Goal: Information Seeking & Learning: Learn about a topic

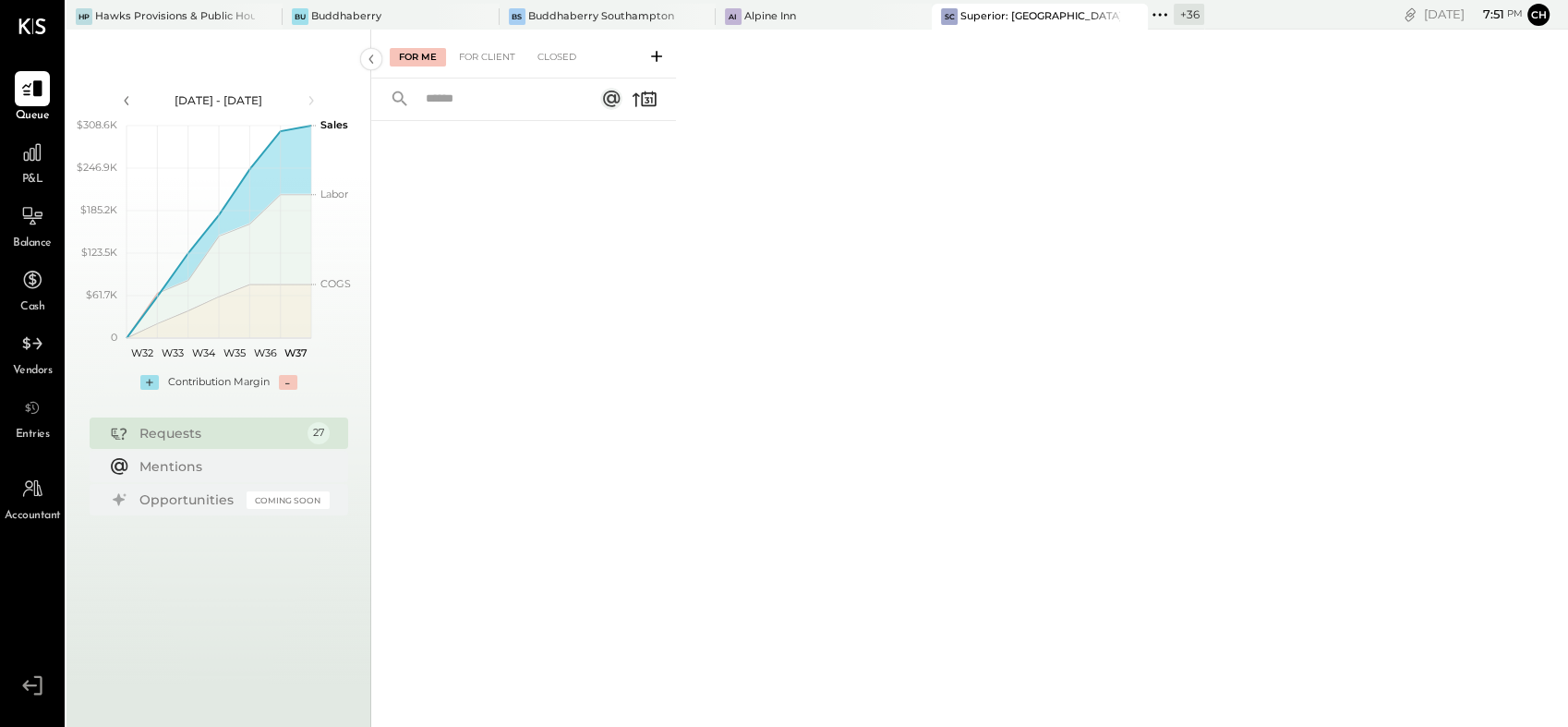
click at [1153, 17] on icon at bounding box center [1159, 14] width 24 height 24
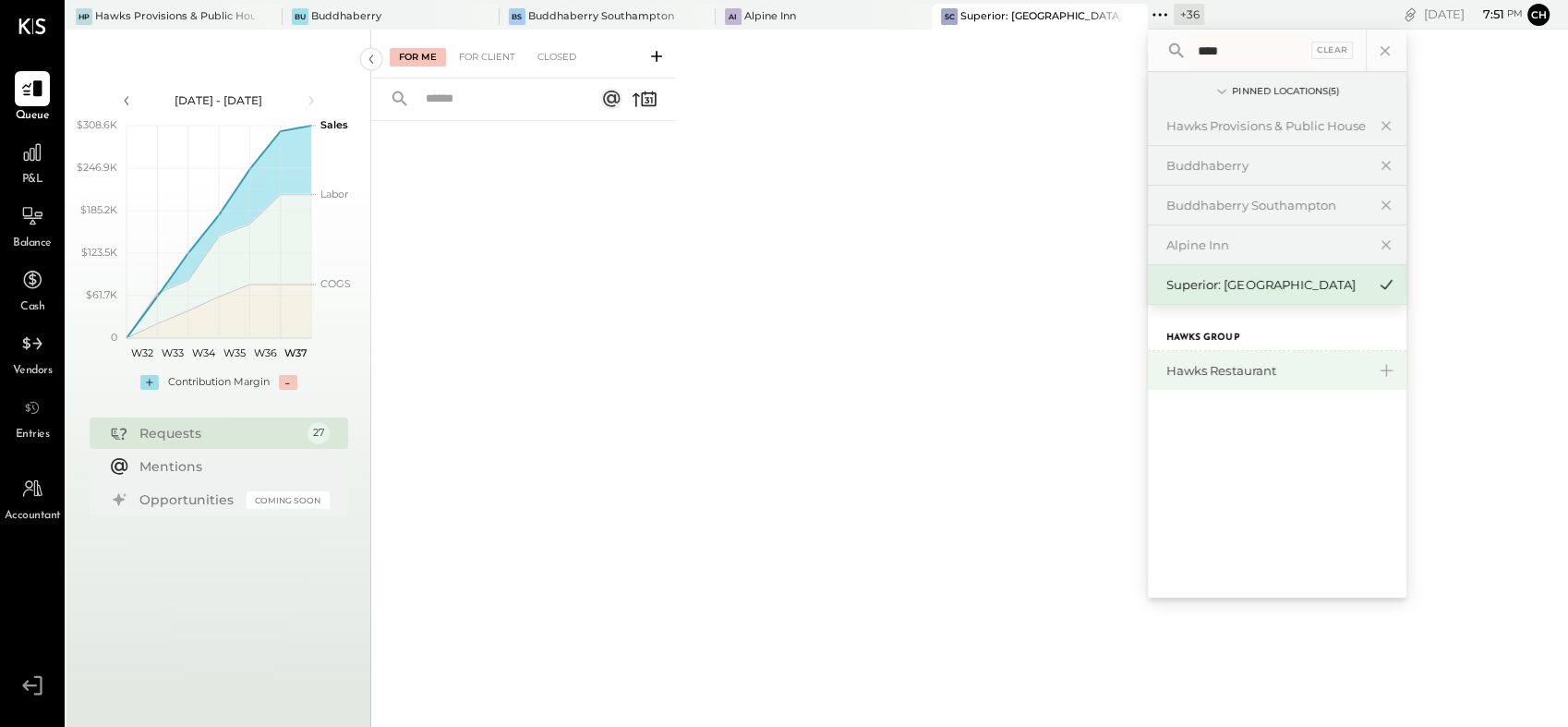
type input "****"
click at [1203, 370] on div "Hawks Restaurant" at bounding box center [1265, 371] width 199 height 17
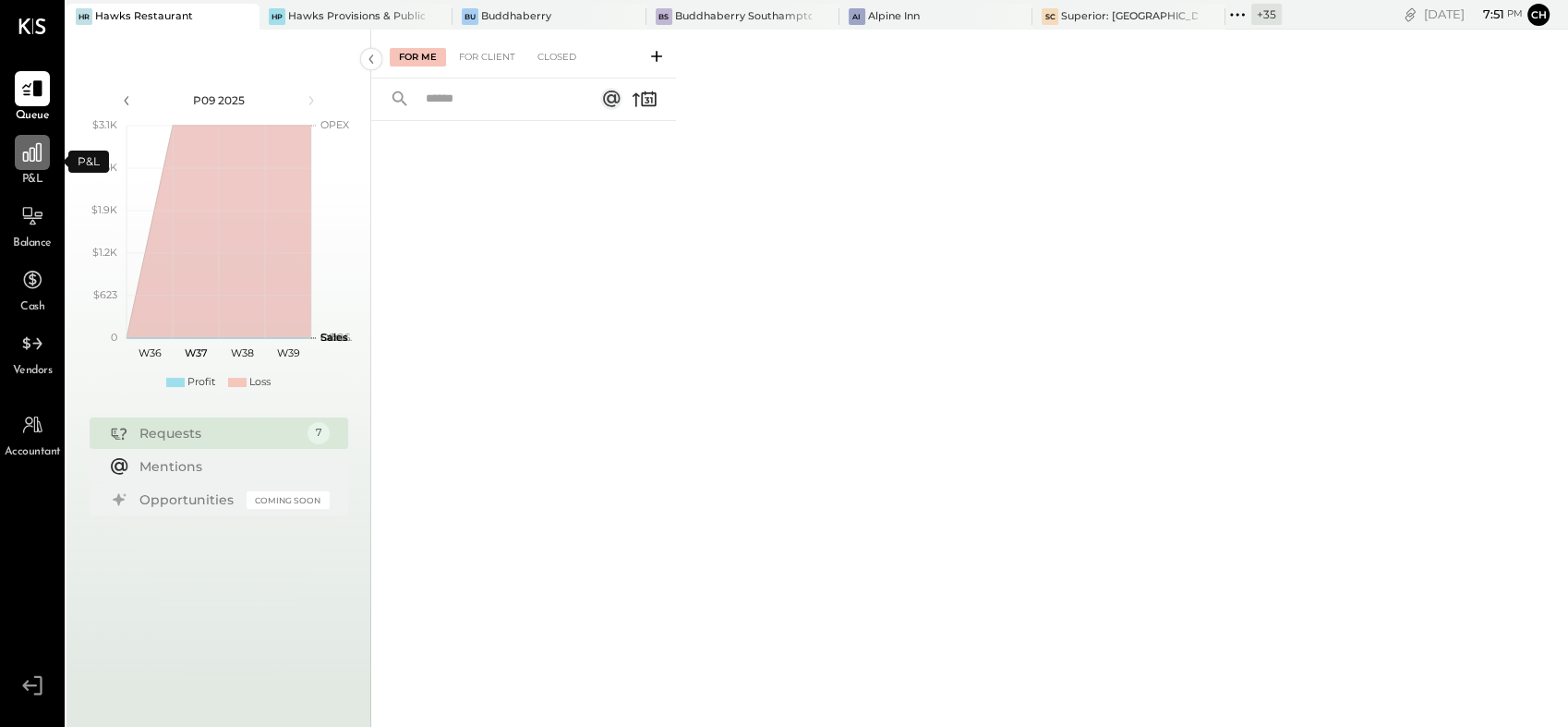
click at [31, 148] on icon at bounding box center [31, 151] width 18 height 18
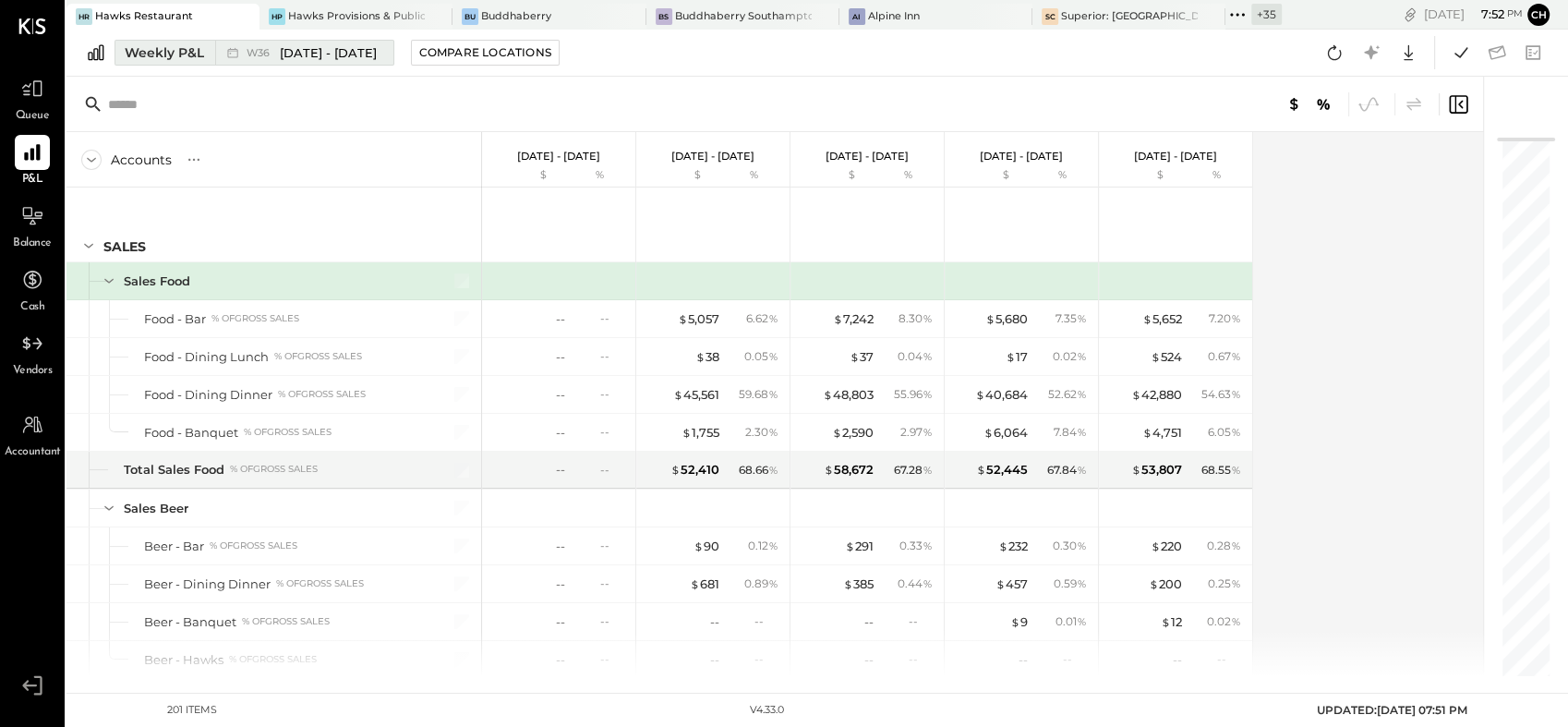
click at [147, 60] on div "Weekly P&L" at bounding box center [164, 52] width 79 height 18
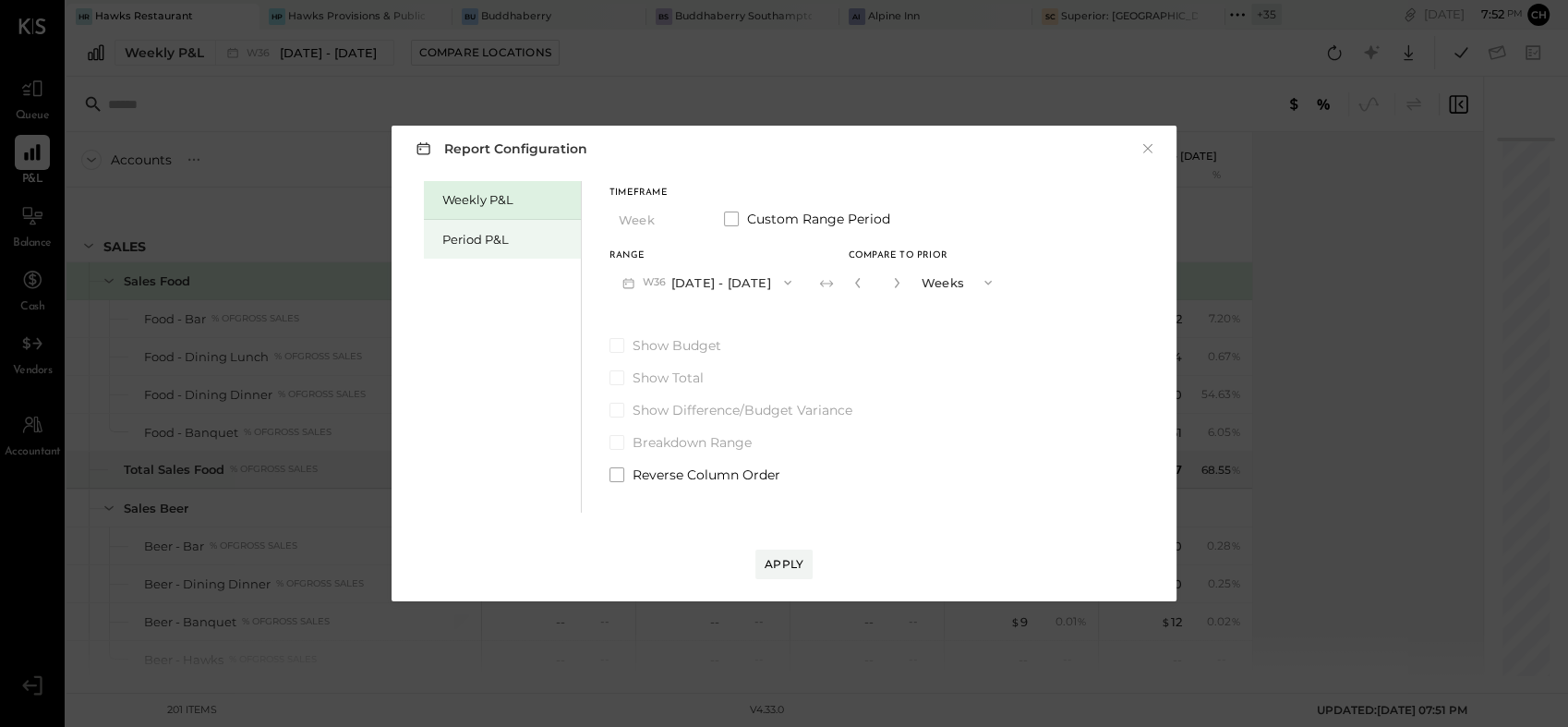
click at [489, 243] on div "Period P&L" at bounding box center [507, 239] width 130 height 17
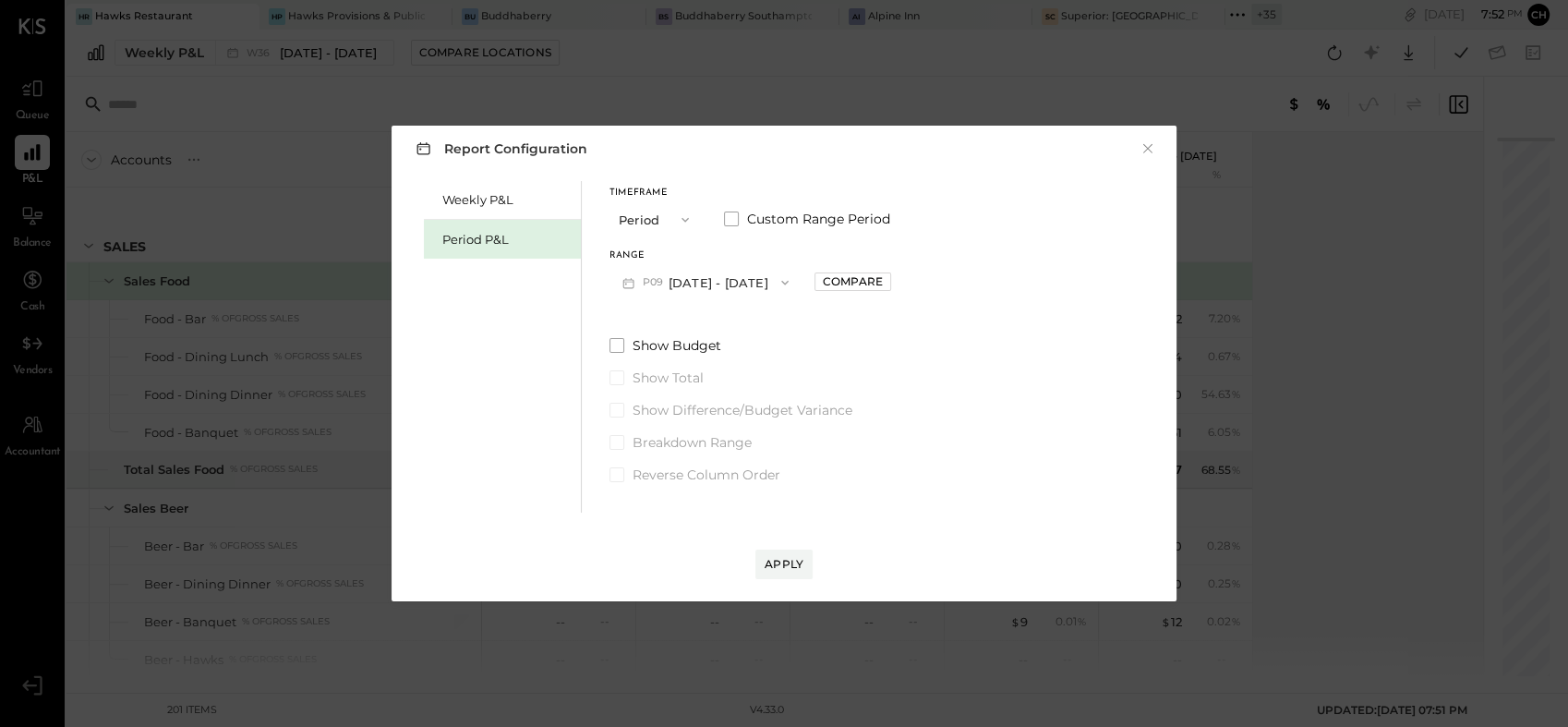
click at [734, 286] on button "P09 Sep 1 - 28, 2025" at bounding box center [706, 282] width 192 height 34
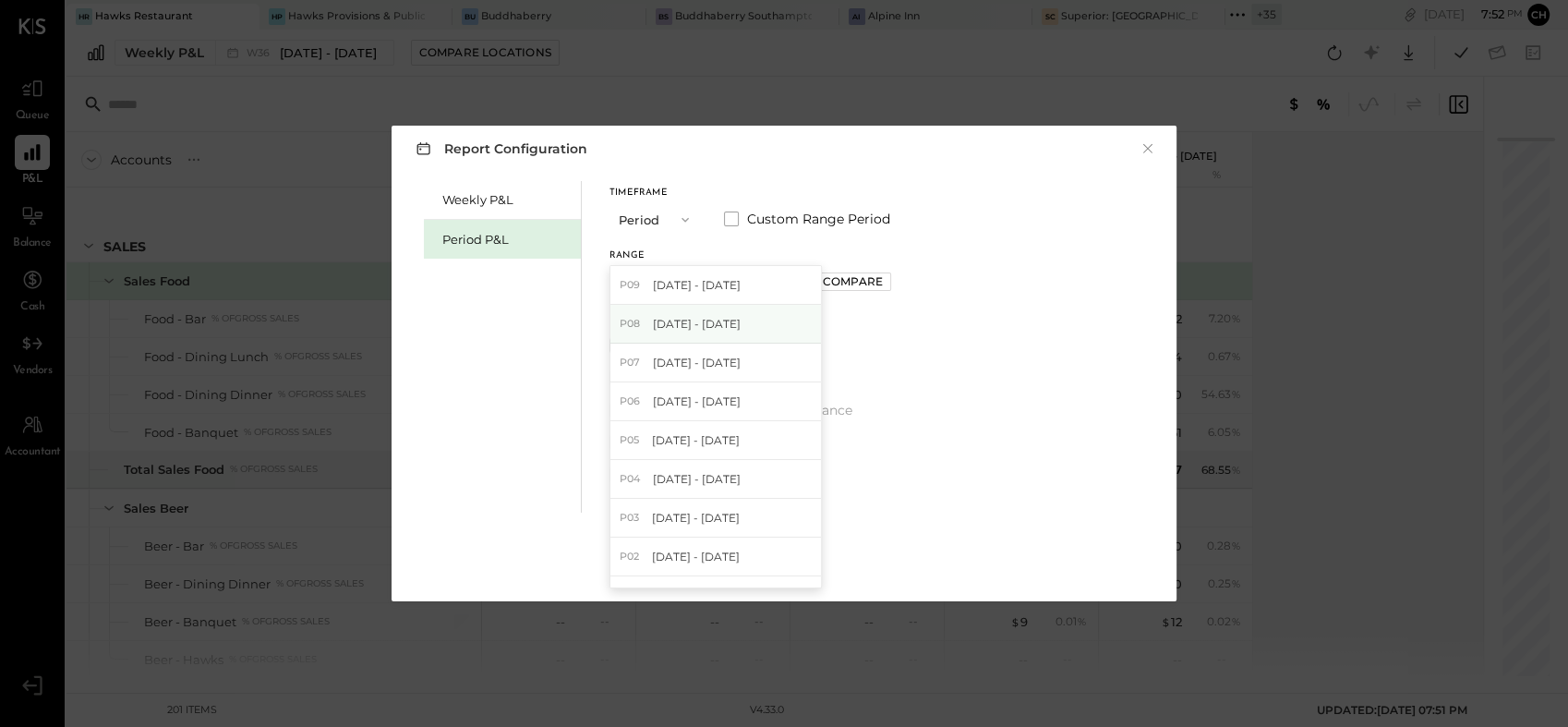
drag, startPoint x: 725, startPoint y: 326, endPoint x: 741, endPoint y: 332, distance: 17.1
click at [724, 327] on span "[DATE] - [DATE]" at bounding box center [696, 323] width 88 height 15
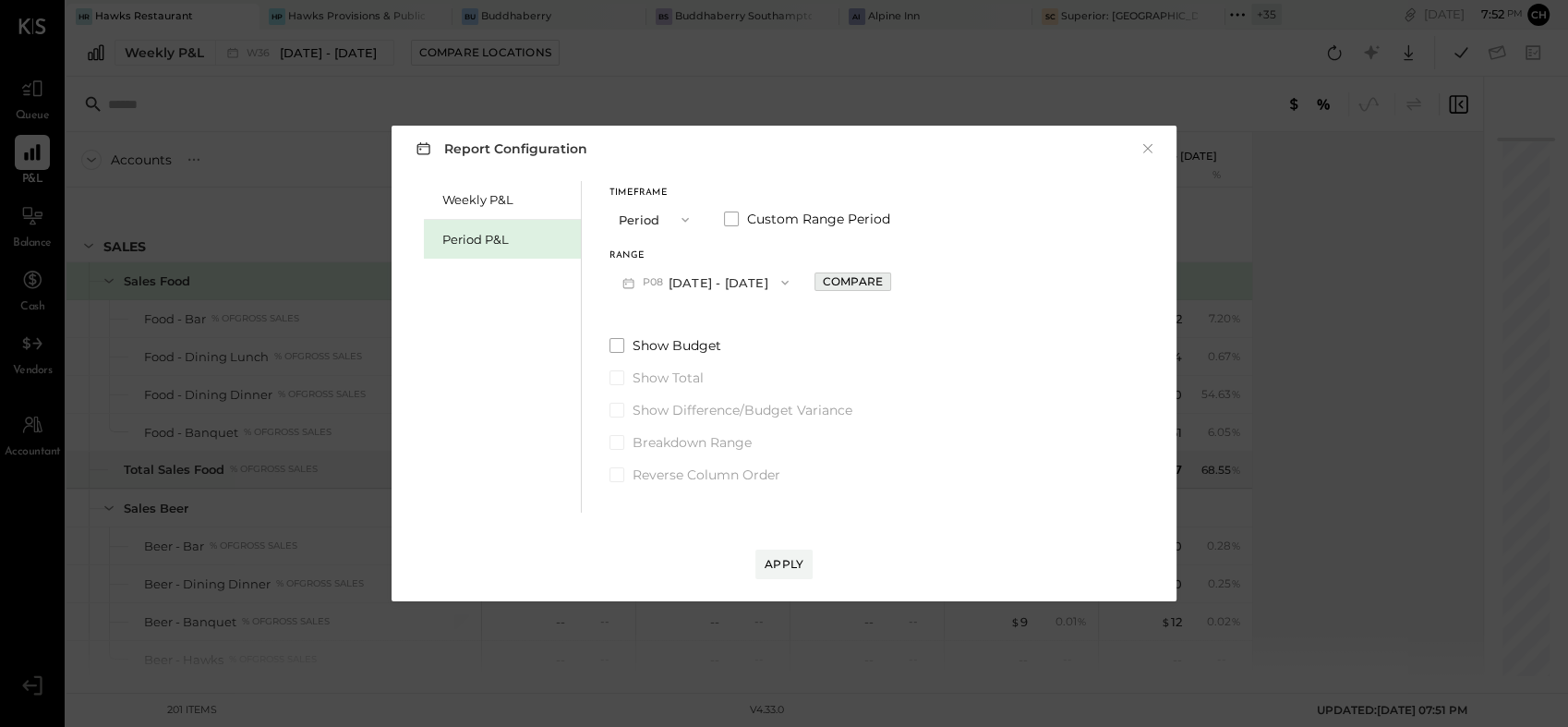
click at [845, 279] on div "Compare" at bounding box center [853, 281] width 60 height 15
click at [892, 277] on icon "button" at bounding box center [894, 283] width 11 height 11
type input "*"
click at [786, 563] on div "Apply" at bounding box center [783, 563] width 39 height 15
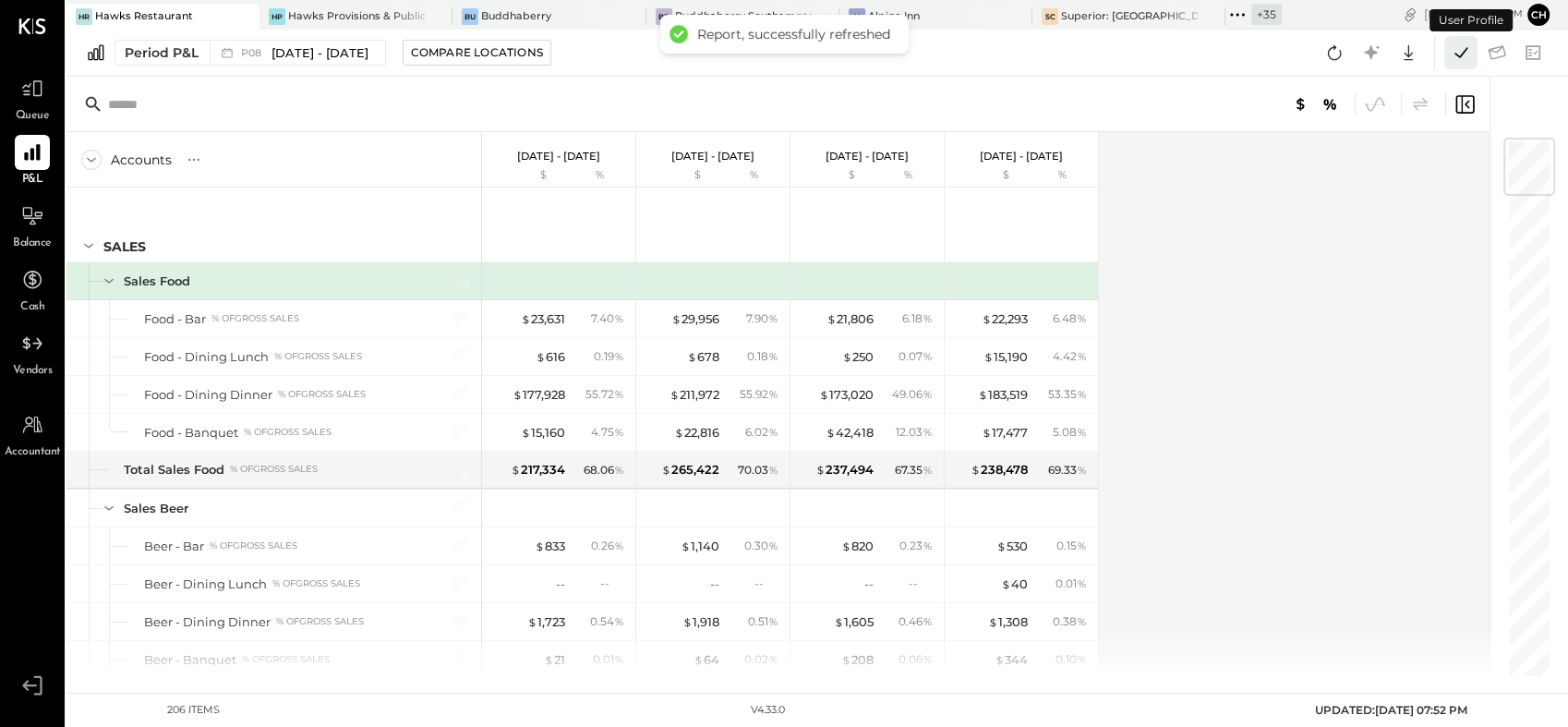
click at [1463, 56] on icon at bounding box center [1460, 52] width 24 height 24
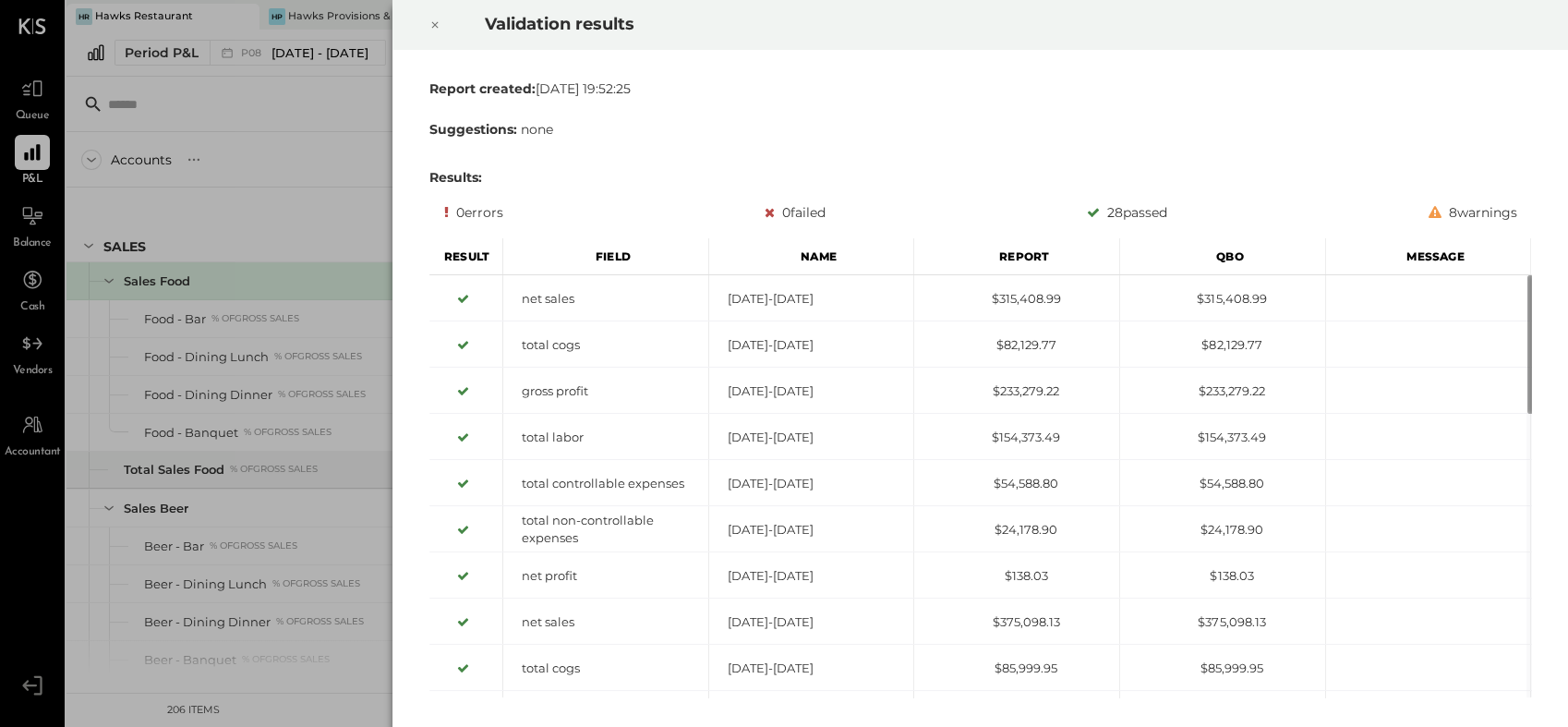
click at [443, 21] on div at bounding box center [434, 25] width 41 height 51
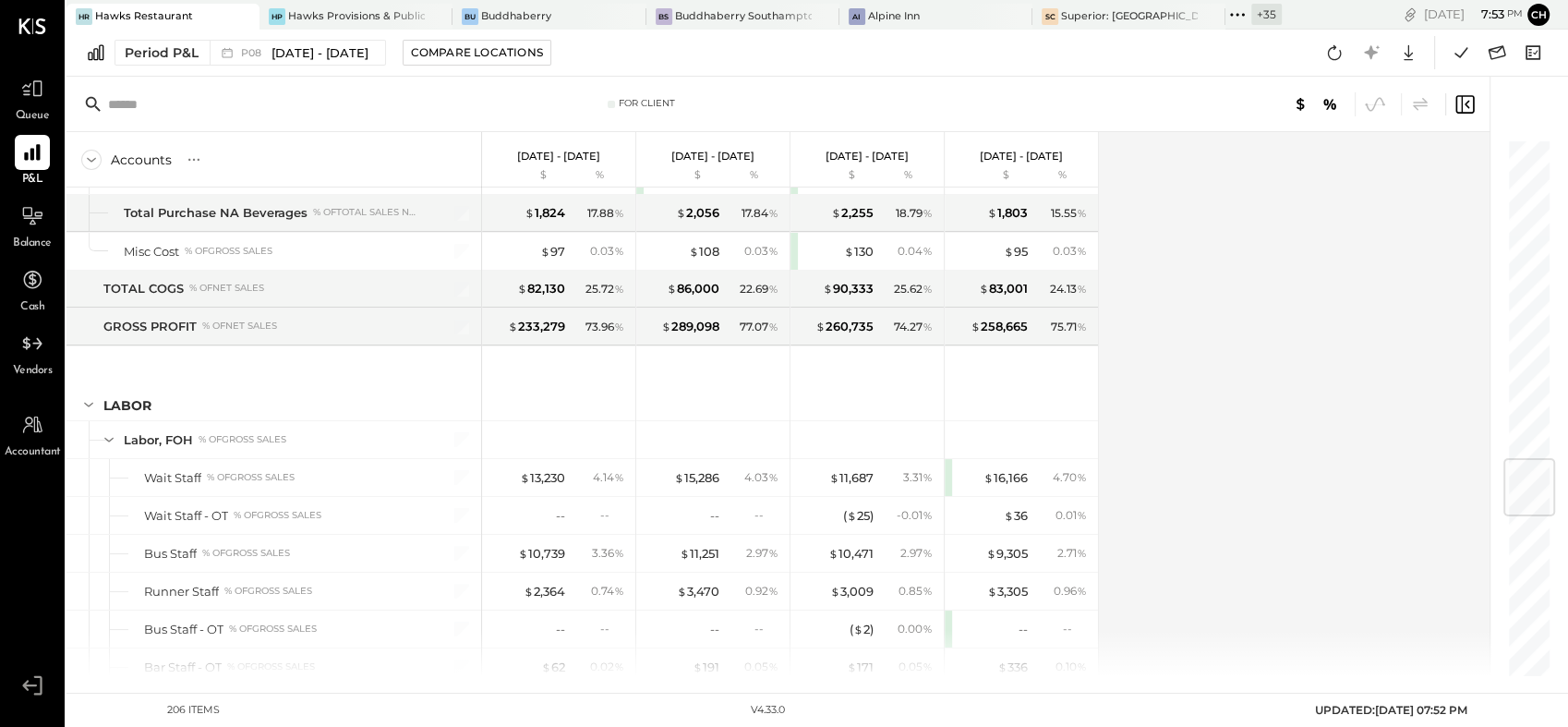
scroll to position [2770, 0]
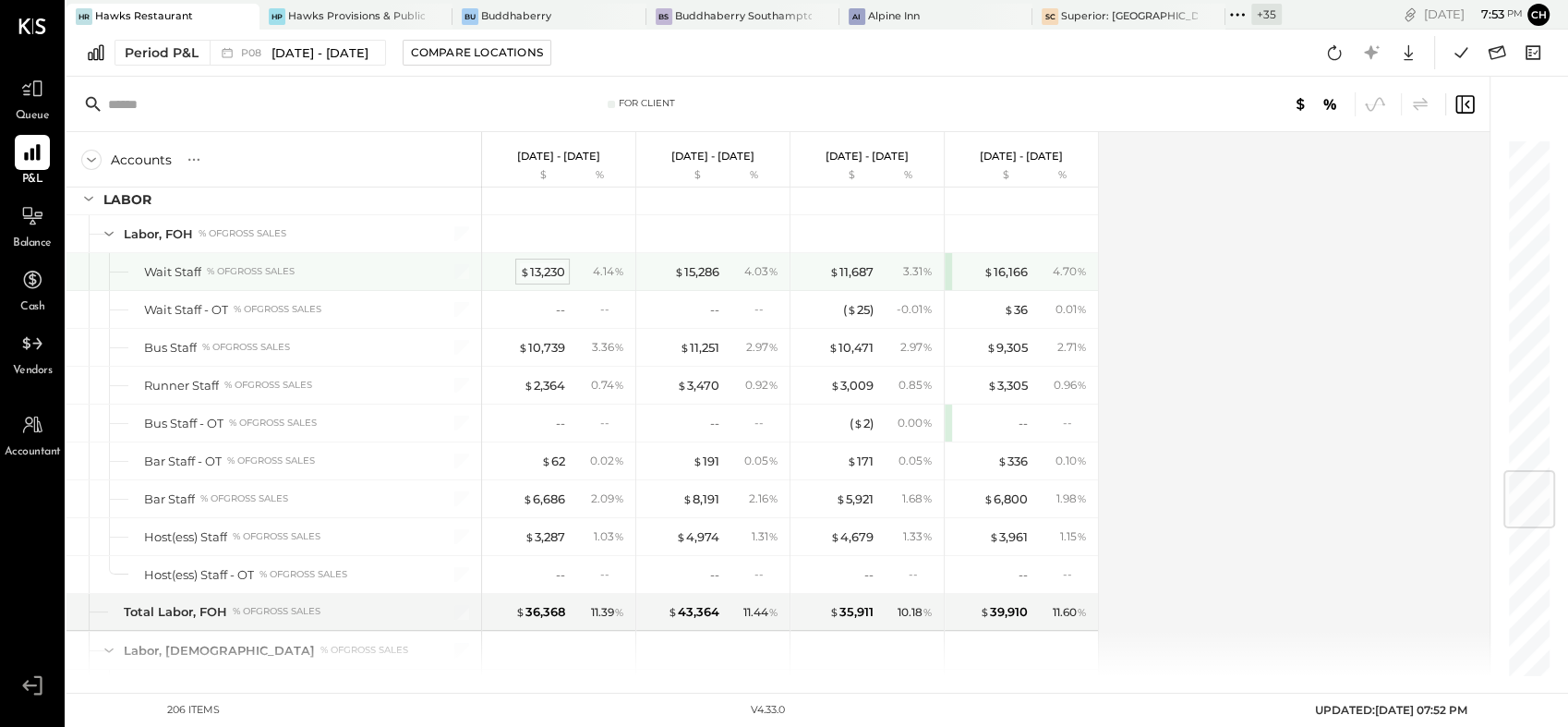
click at [528, 266] on span "$" at bounding box center [525, 272] width 10 height 15
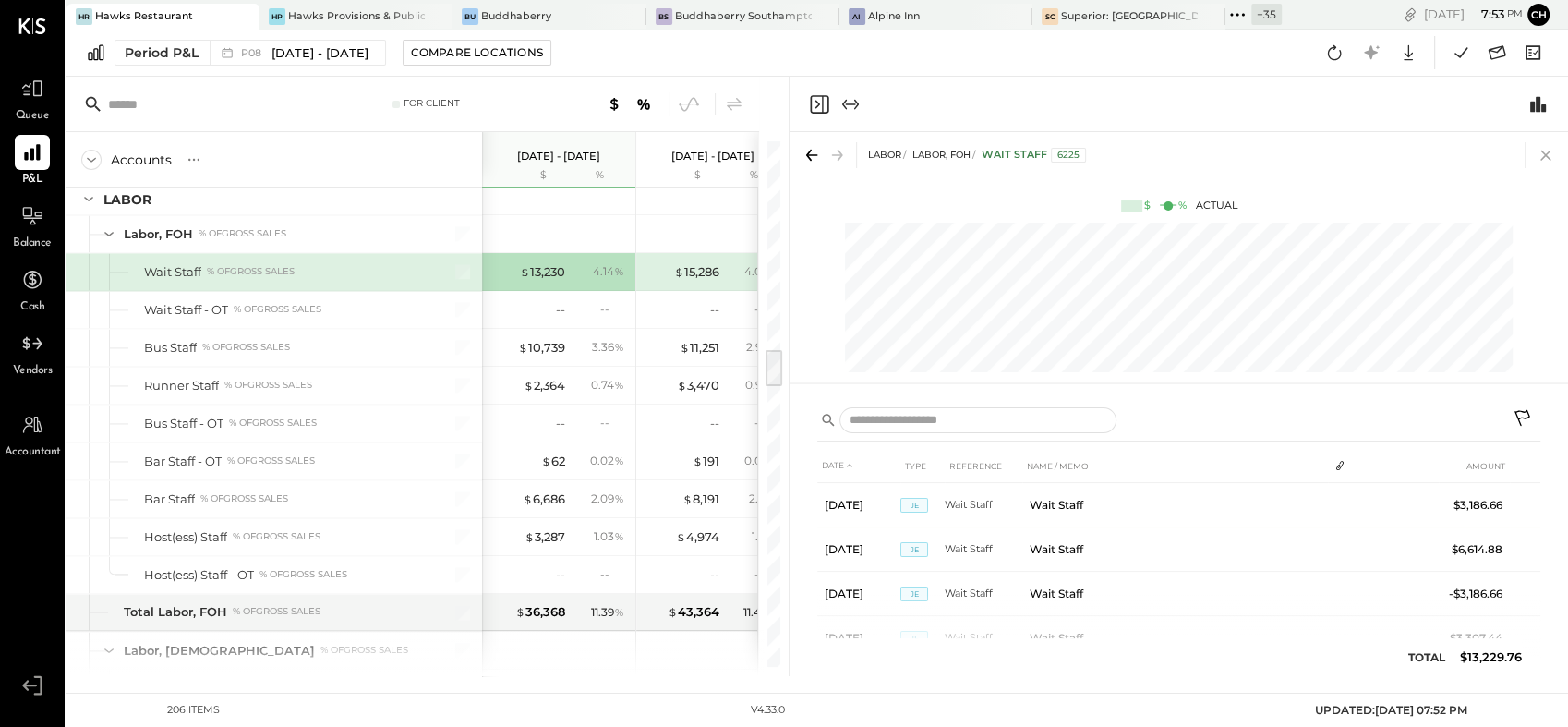
click at [1548, 163] on icon at bounding box center [1545, 154] width 26 height 26
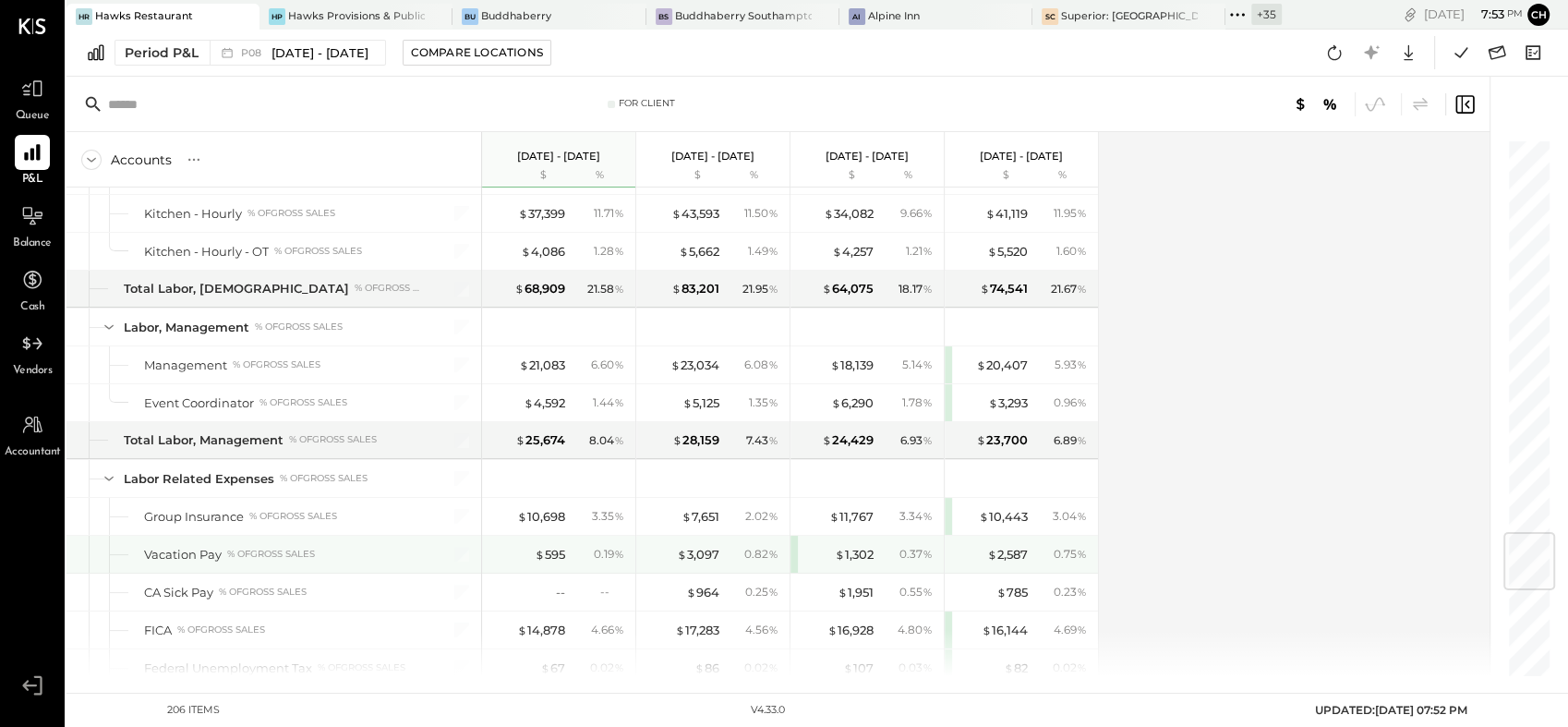
scroll to position [3488, 0]
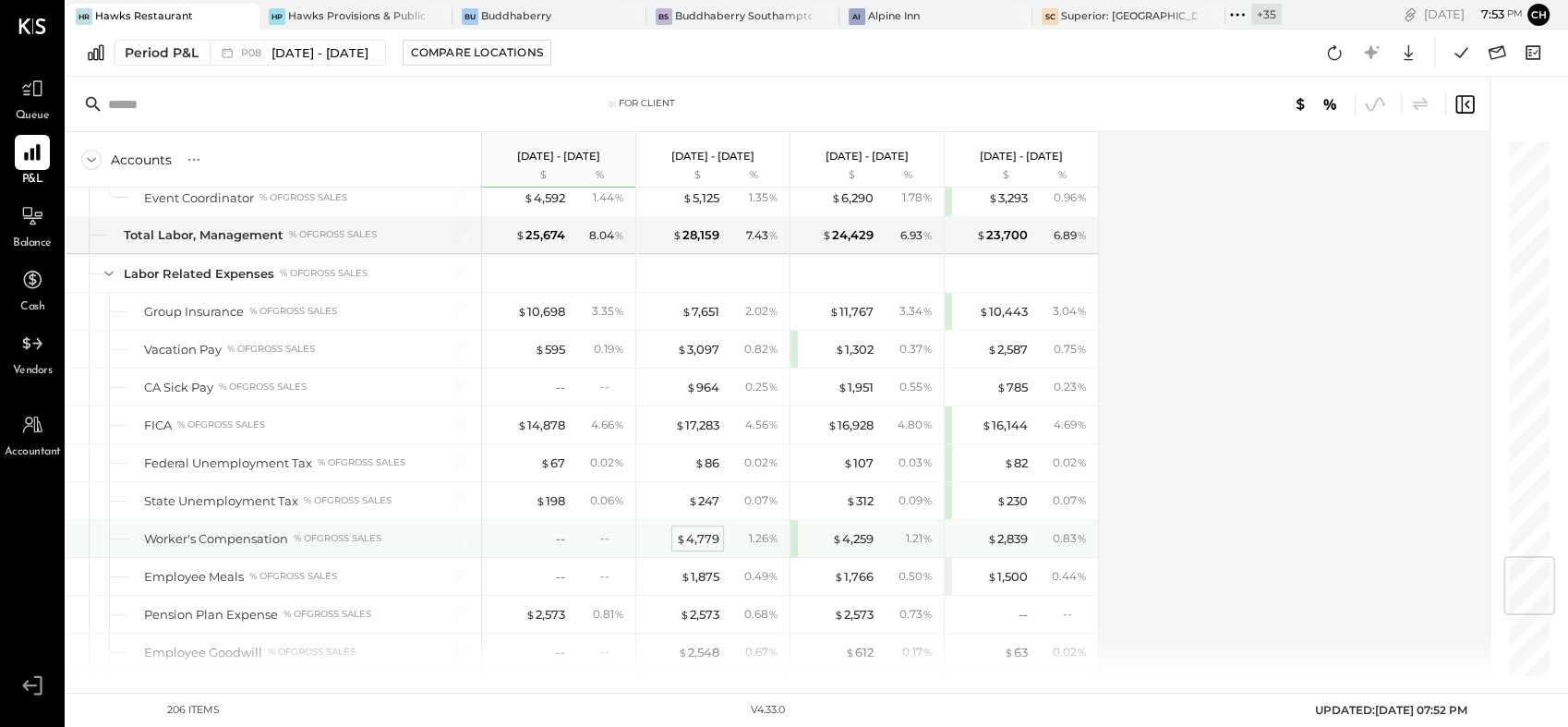
click at [703, 530] on div "$ 4,779" at bounding box center [697, 538] width 44 height 17
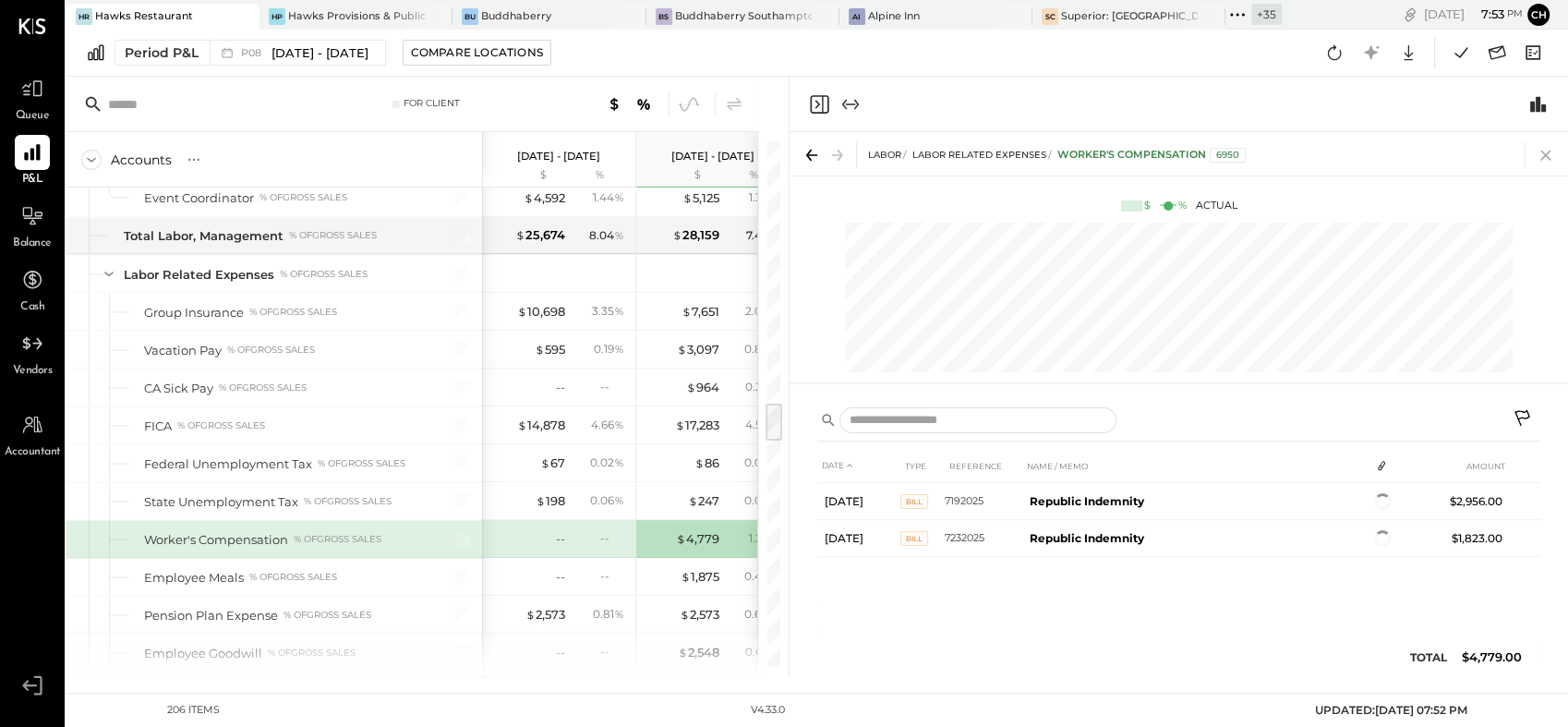
click at [1545, 159] on icon at bounding box center [1545, 154] width 26 height 26
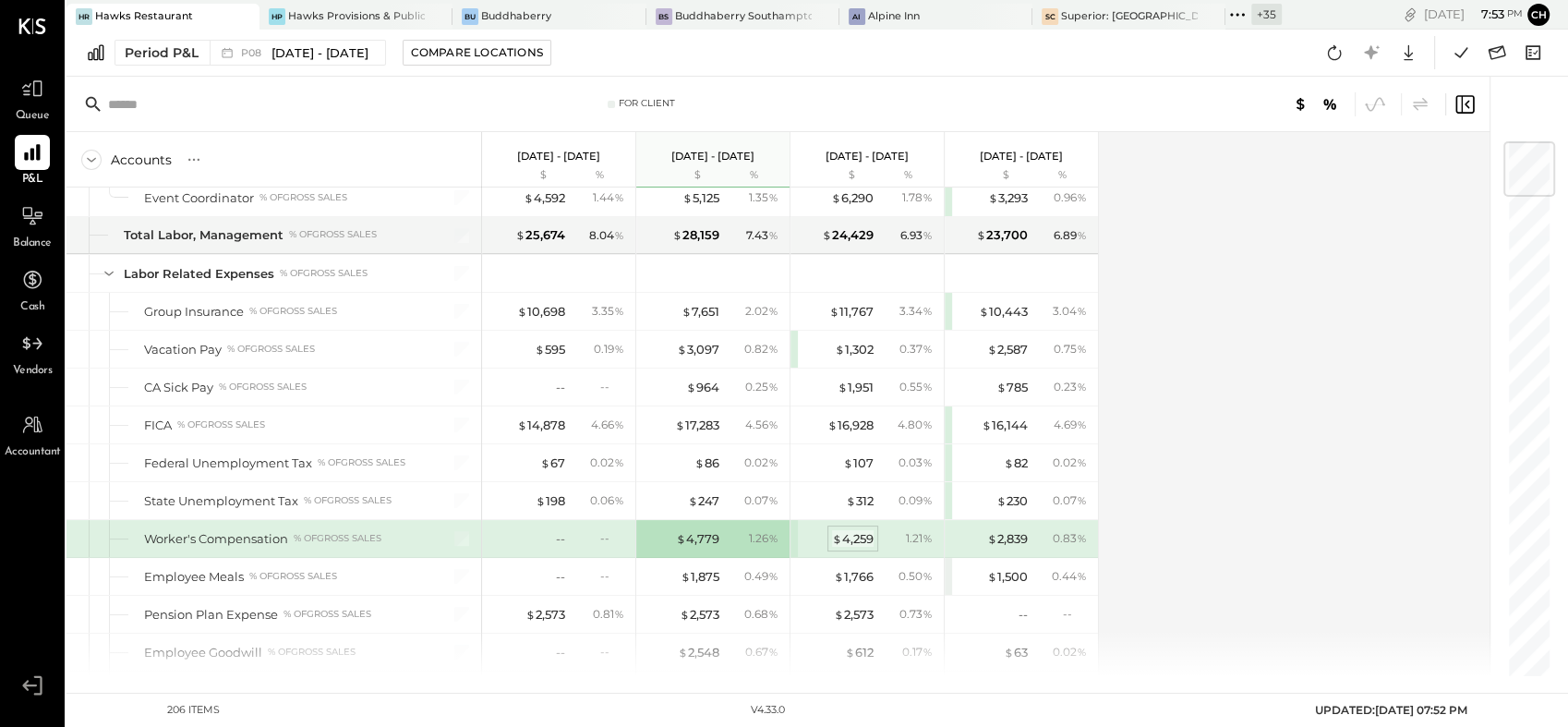
click at [856, 530] on div "$ 4,259" at bounding box center [853, 538] width 42 height 17
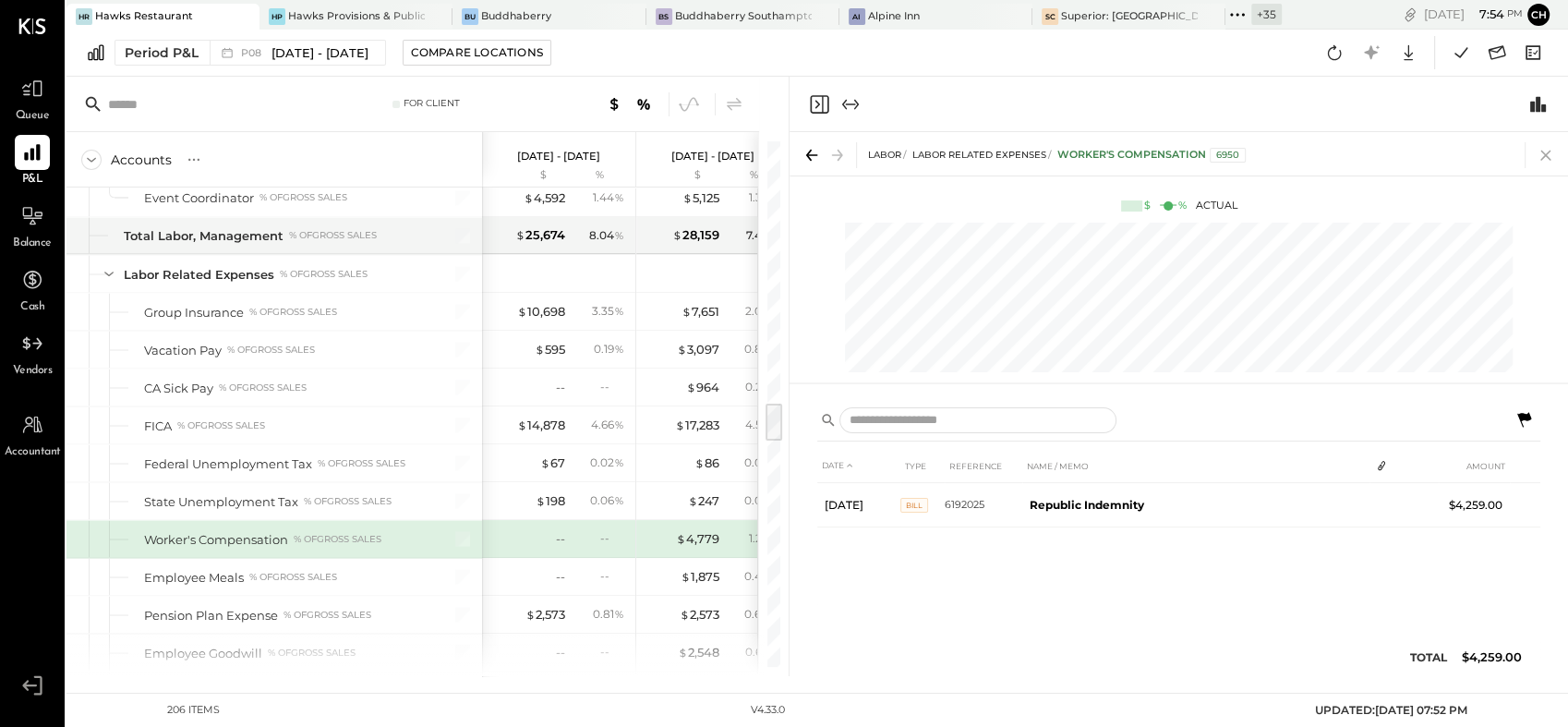
click at [1550, 153] on icon at bounding box center [1545, 154] width 26 height 26
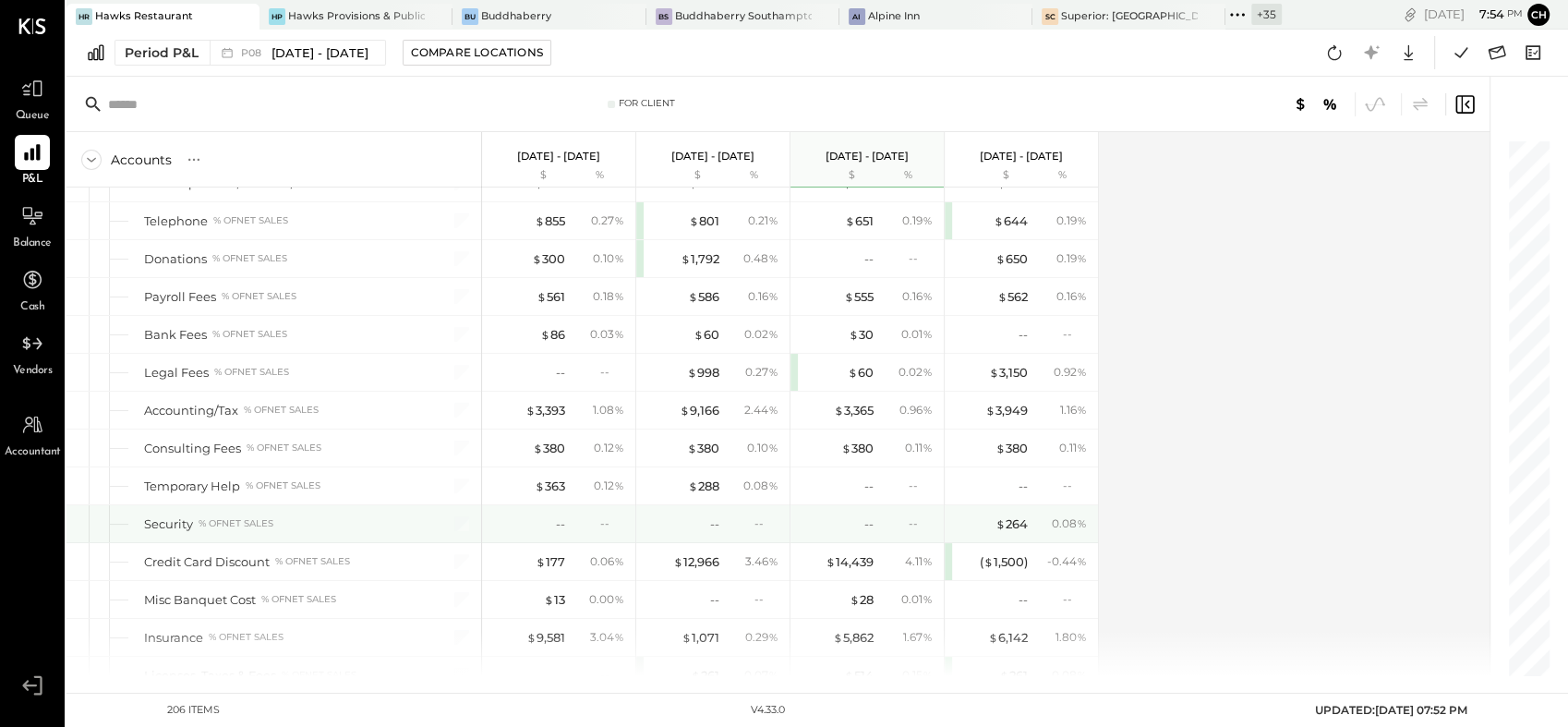
scroll to position [5232, 0]
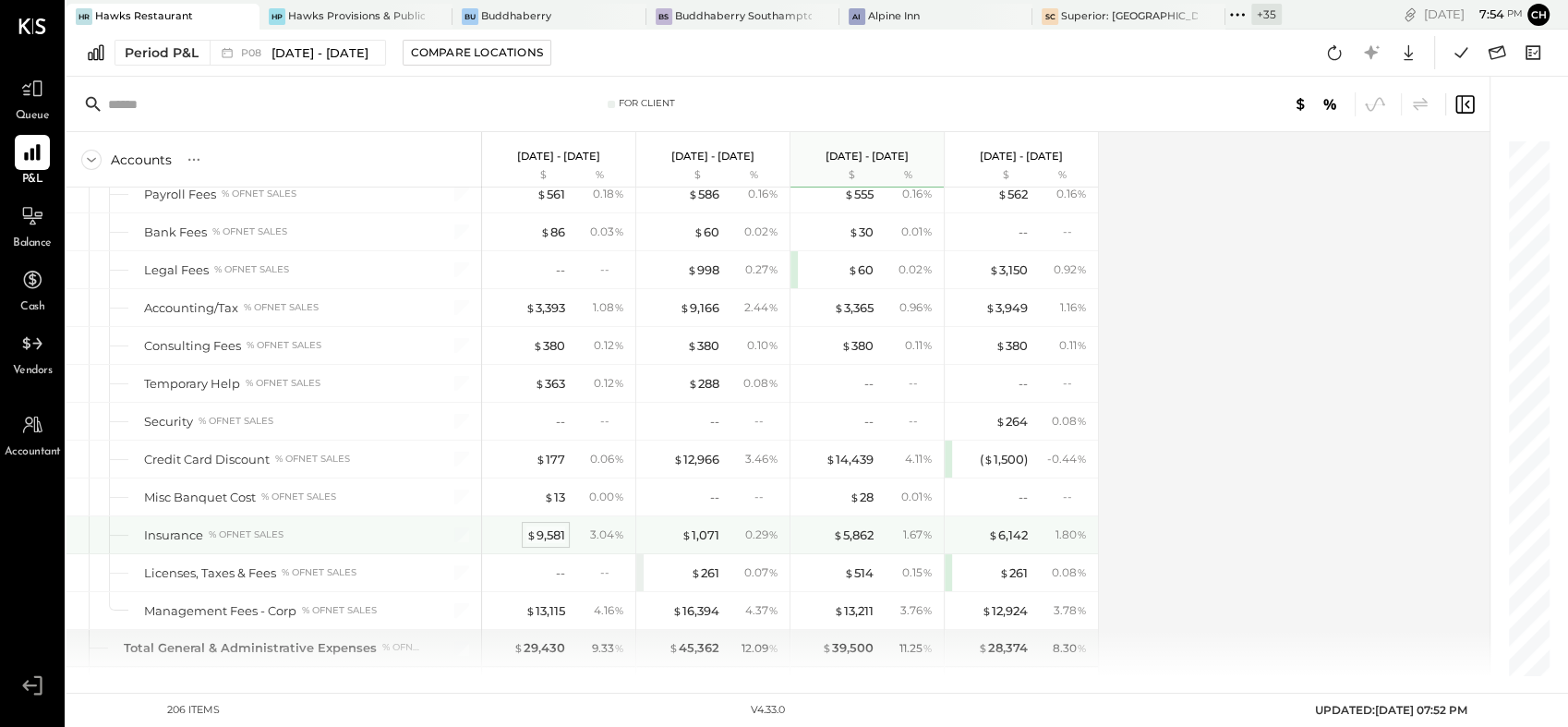
click at [547, 526] on div "$ 9,581" at bounding box center [545, 535] width 39 height 17
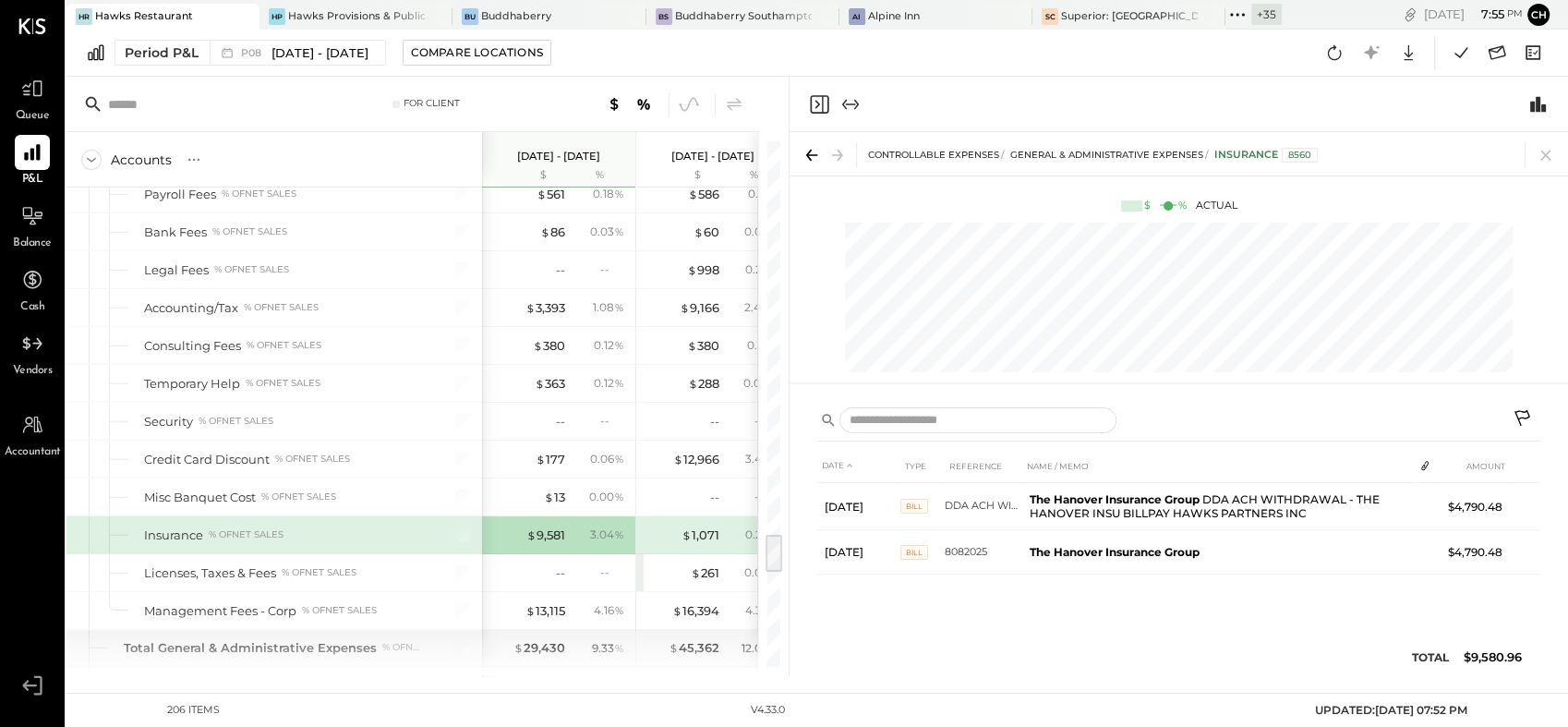
drag, startPoint x: 1549, startPoint y: 152, endPoint x: 1069, endPoint y: 331, distance: 512.3
click at [1549, 152] on icon at bounding box center [1545, 154] width 26 height 26
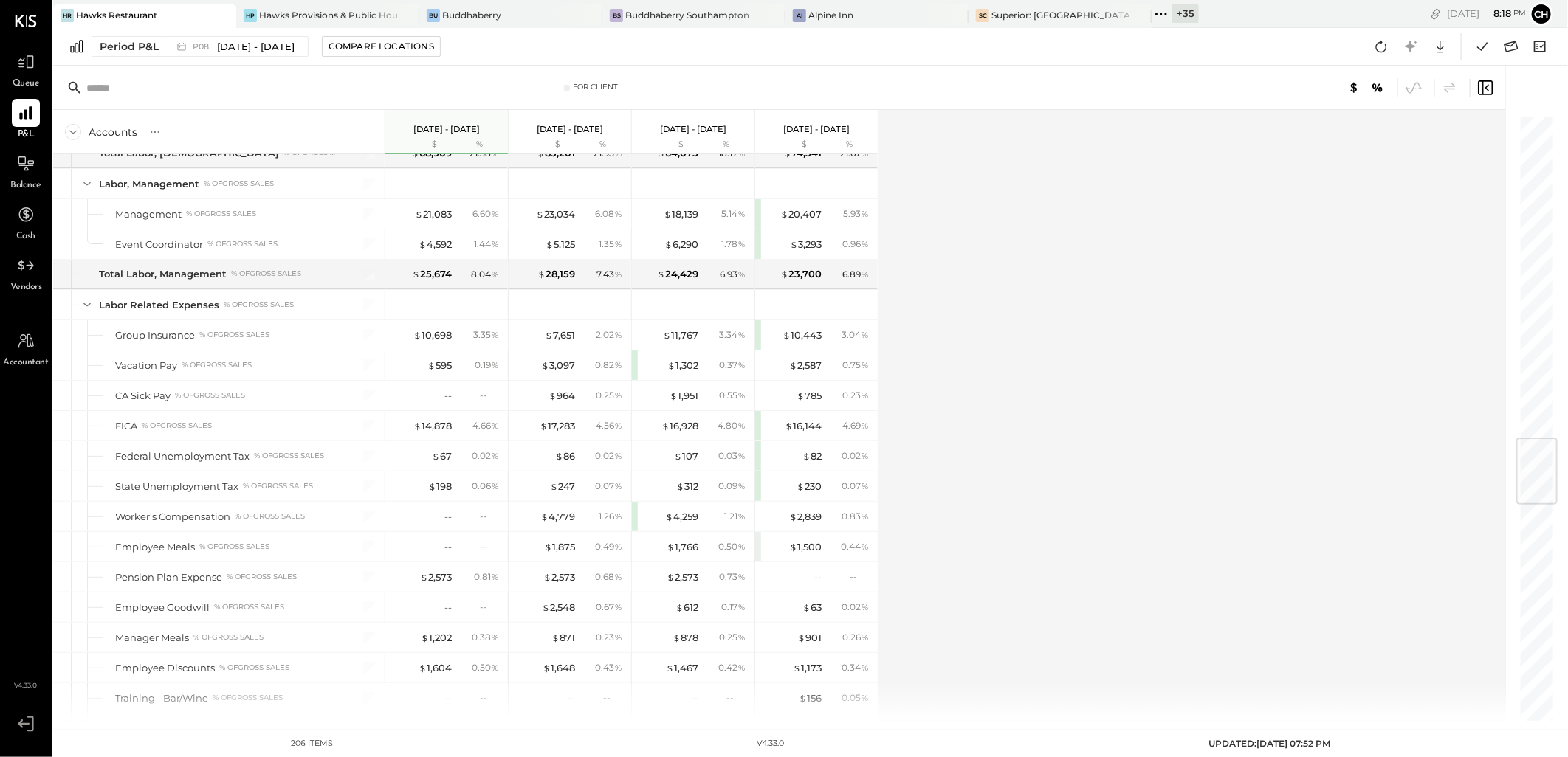
scroll to position [2788, 0]
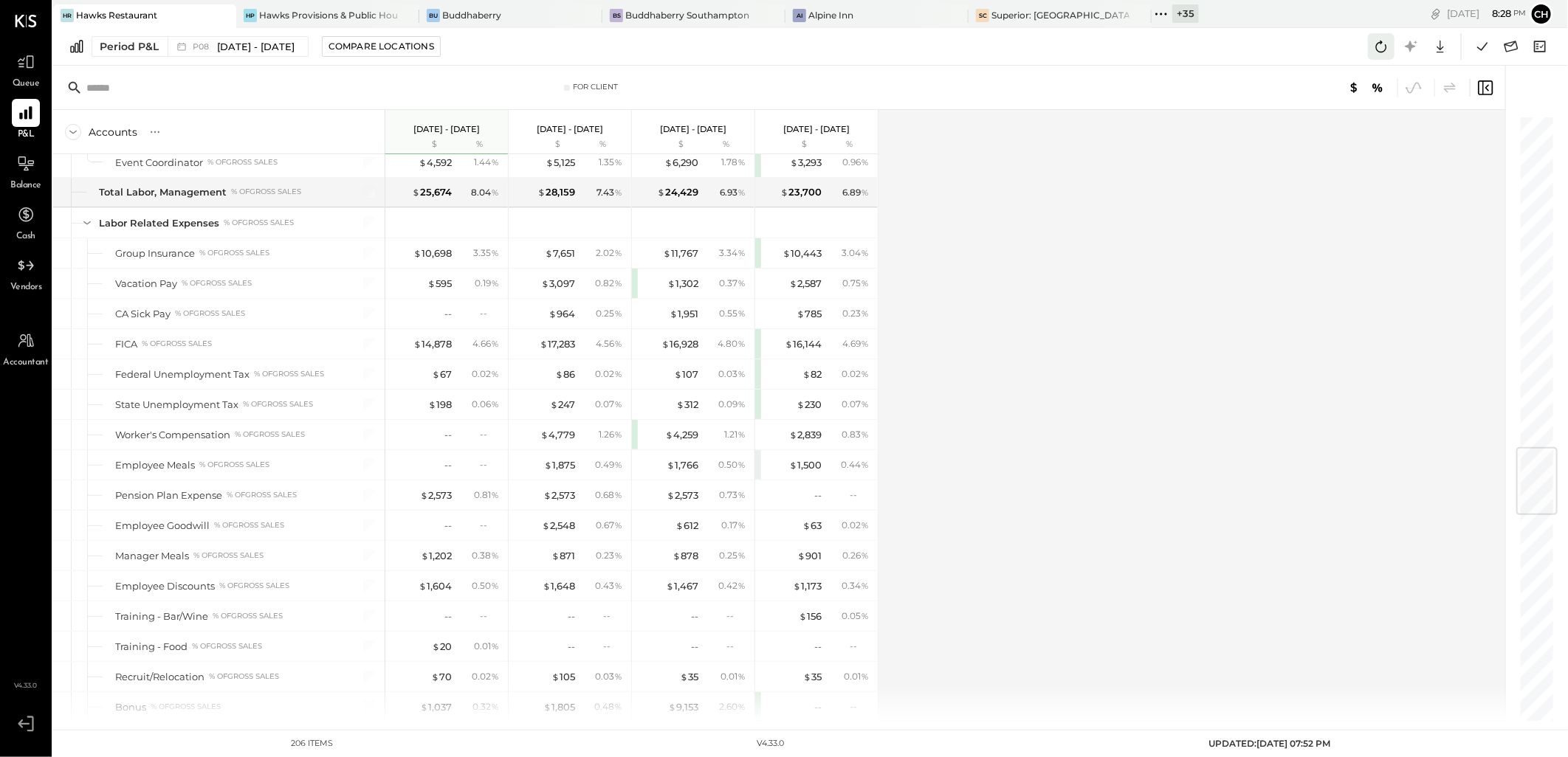
click at [1253, 46] on icon at bounding box center [1382, 46] width 11 height 12
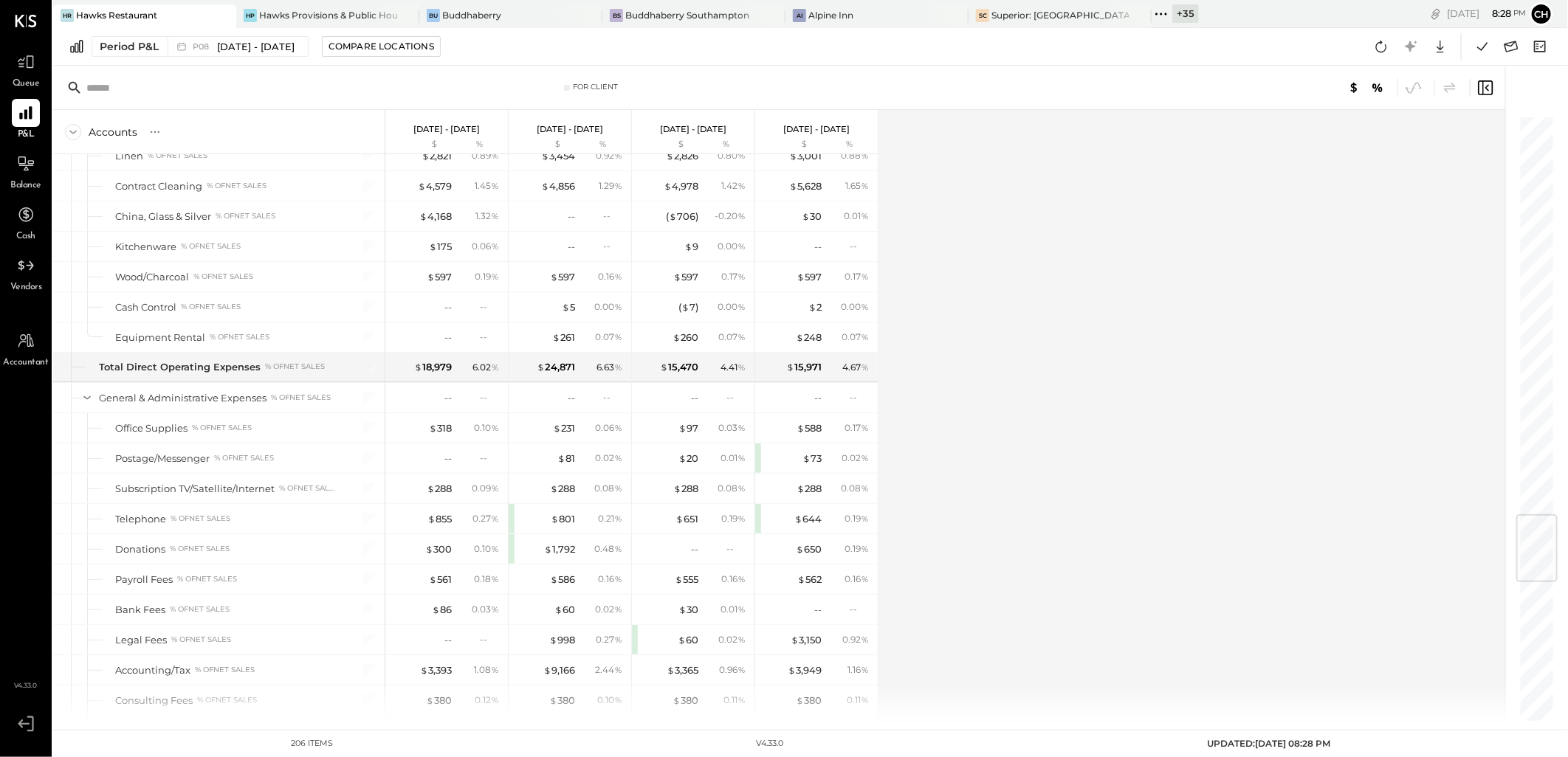
scroll to position [3352, 0]
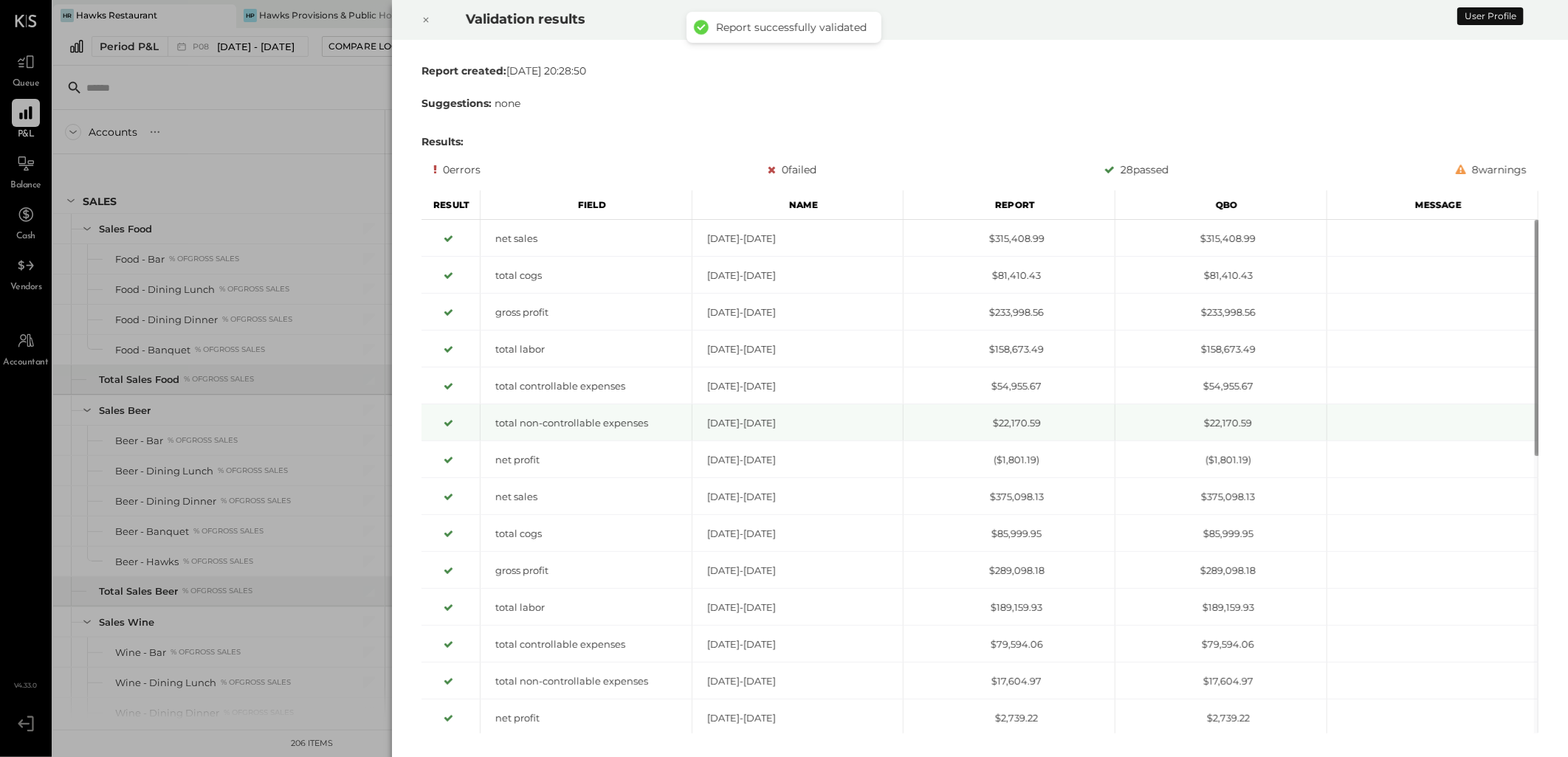
scroll to position [4173, 0]
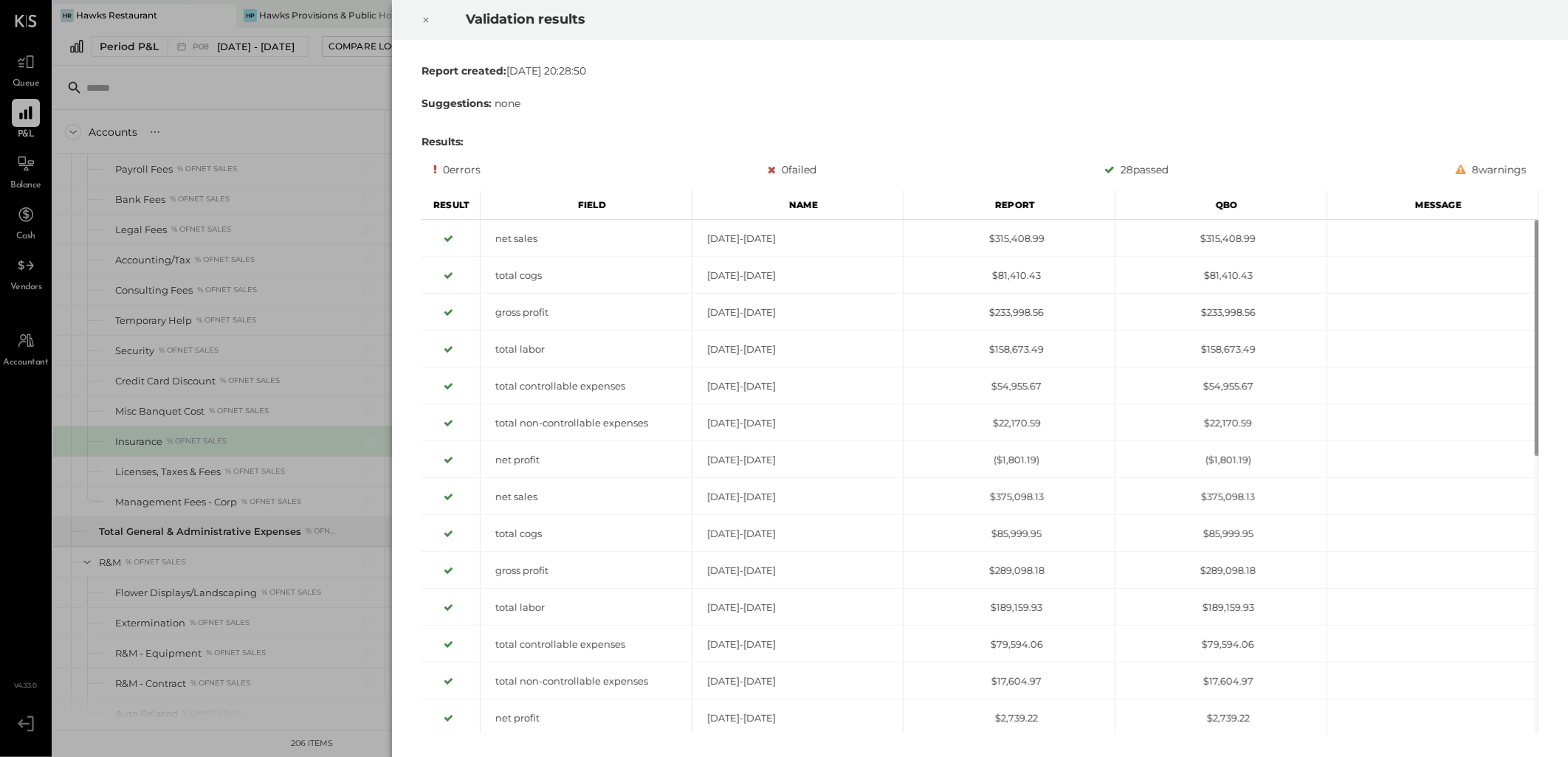
click at [438, 16] on div at bounding box center [426, 20] width 33 height 41
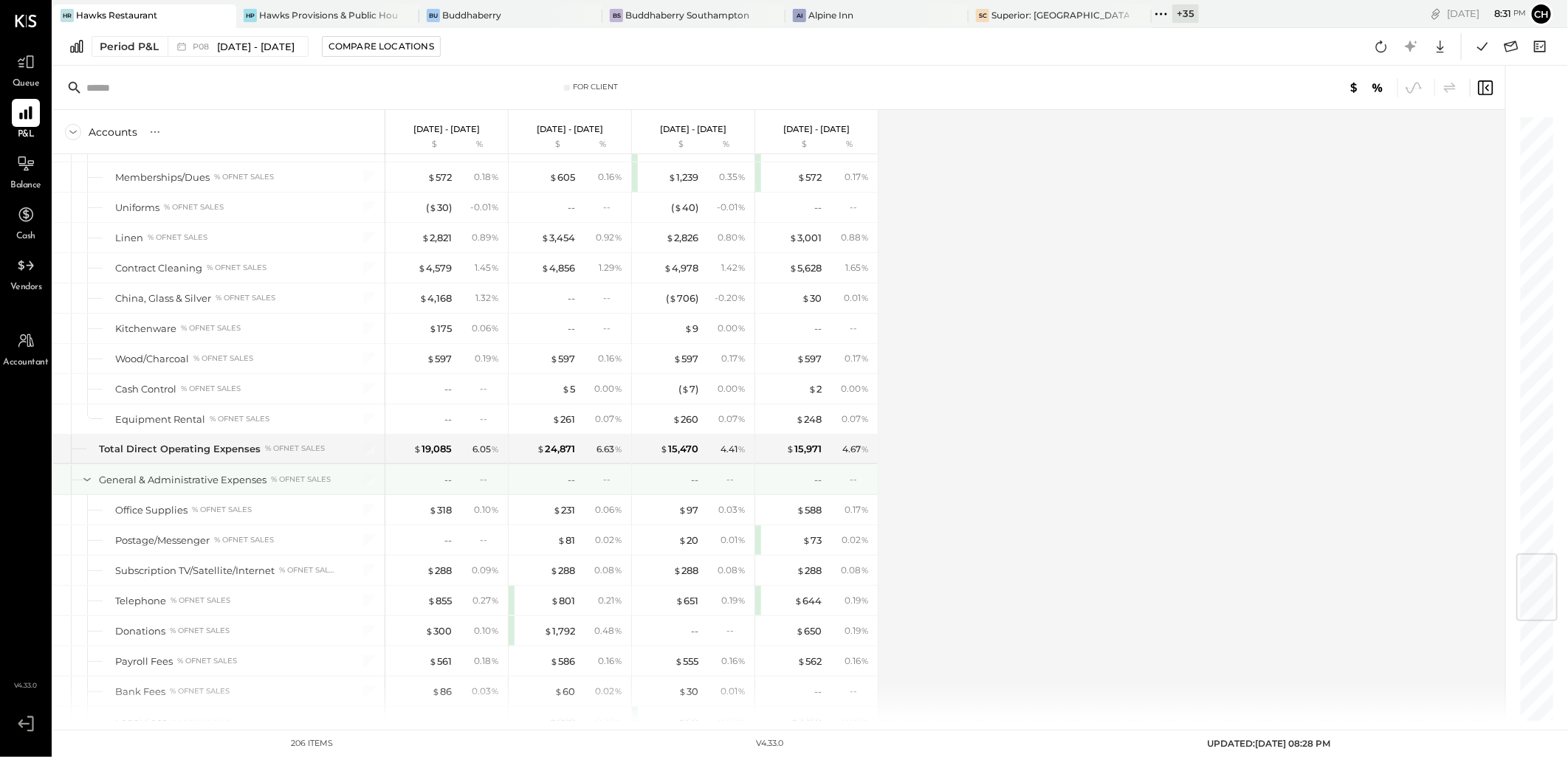
scroll to position [3516, 0]
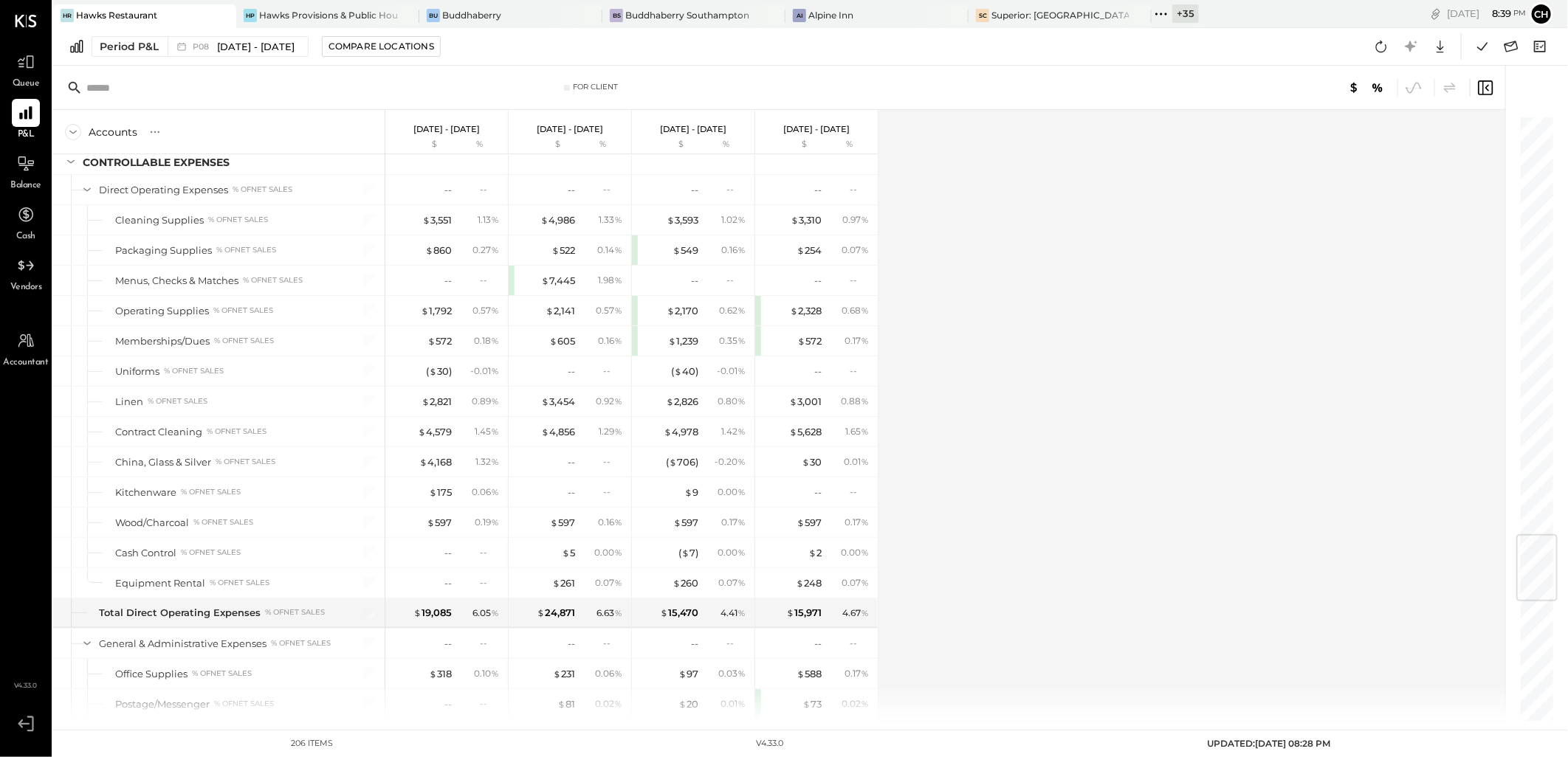
click at [1097, 458] on div "Accounts S % GL Aug 4 - 31, 2025 $ % Jun 30 - Aug 3, 2025 $ % Jun 2 - 29, 2025 …" at bounding box center [780, 415] width 1454 height 611
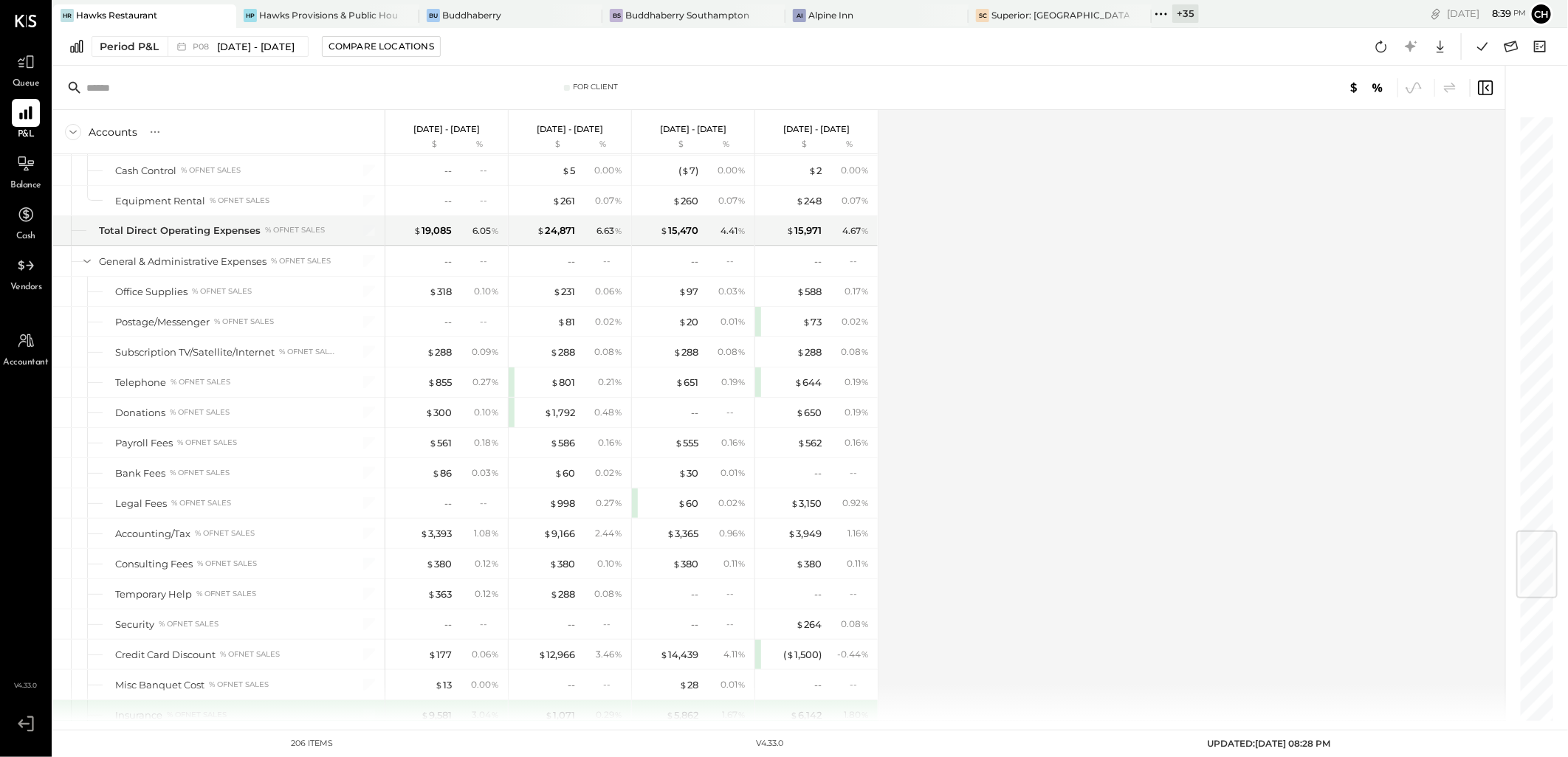
scroll to position [3488, 0]
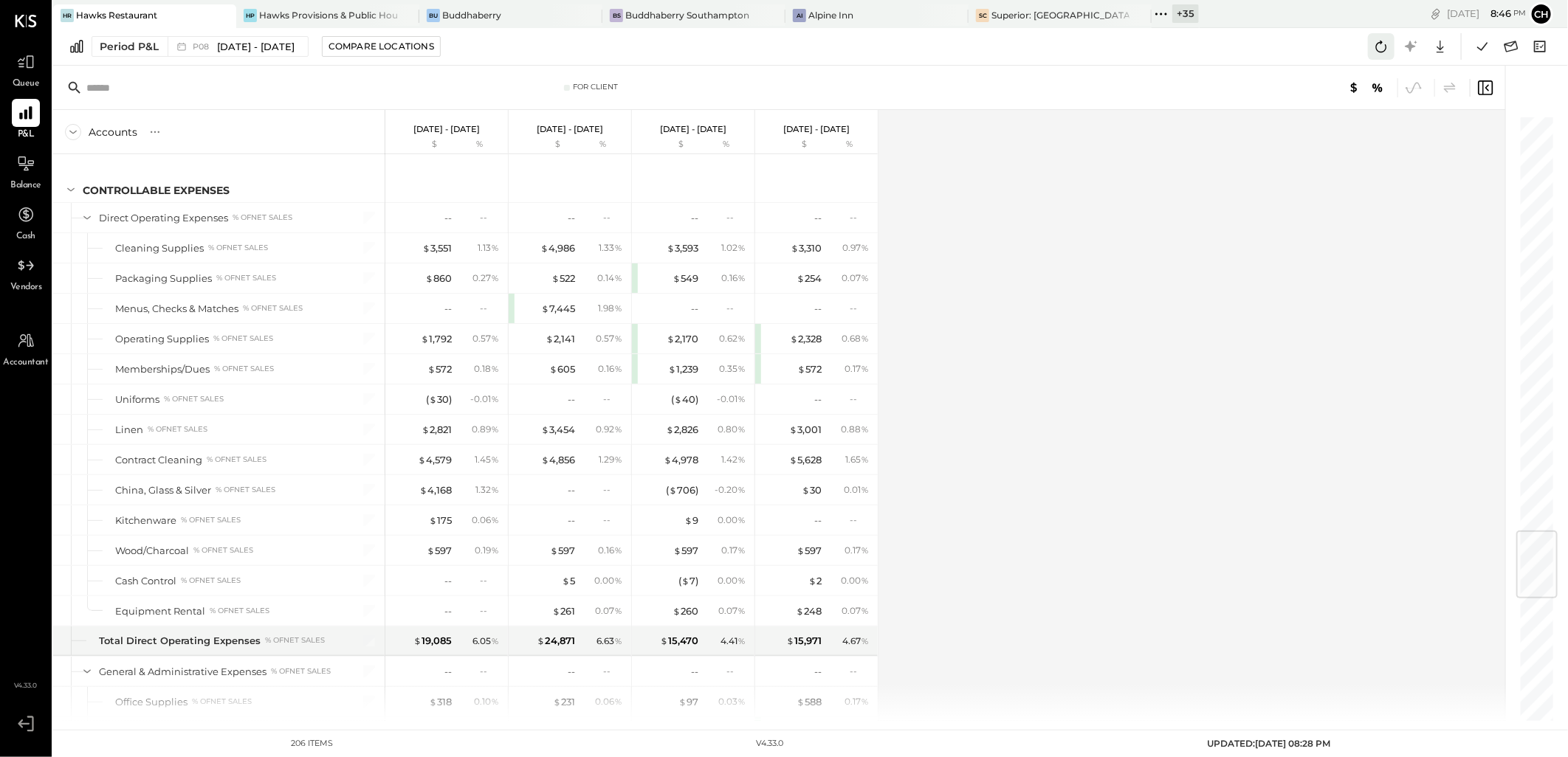
click at [1388, 50] on icon at bounding box center [1381, 46] width 19 height 19
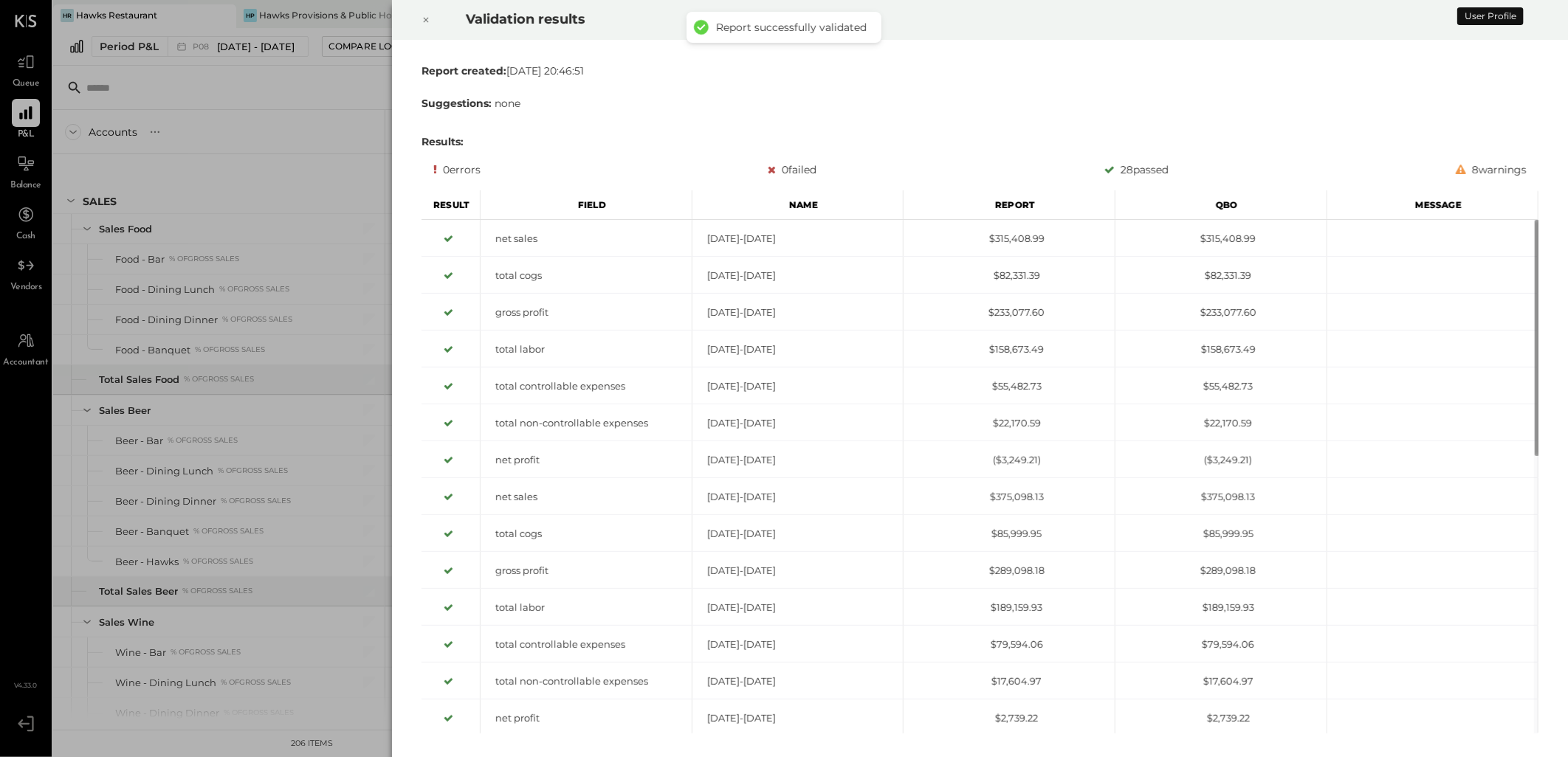
scroll to position [4173, 0]
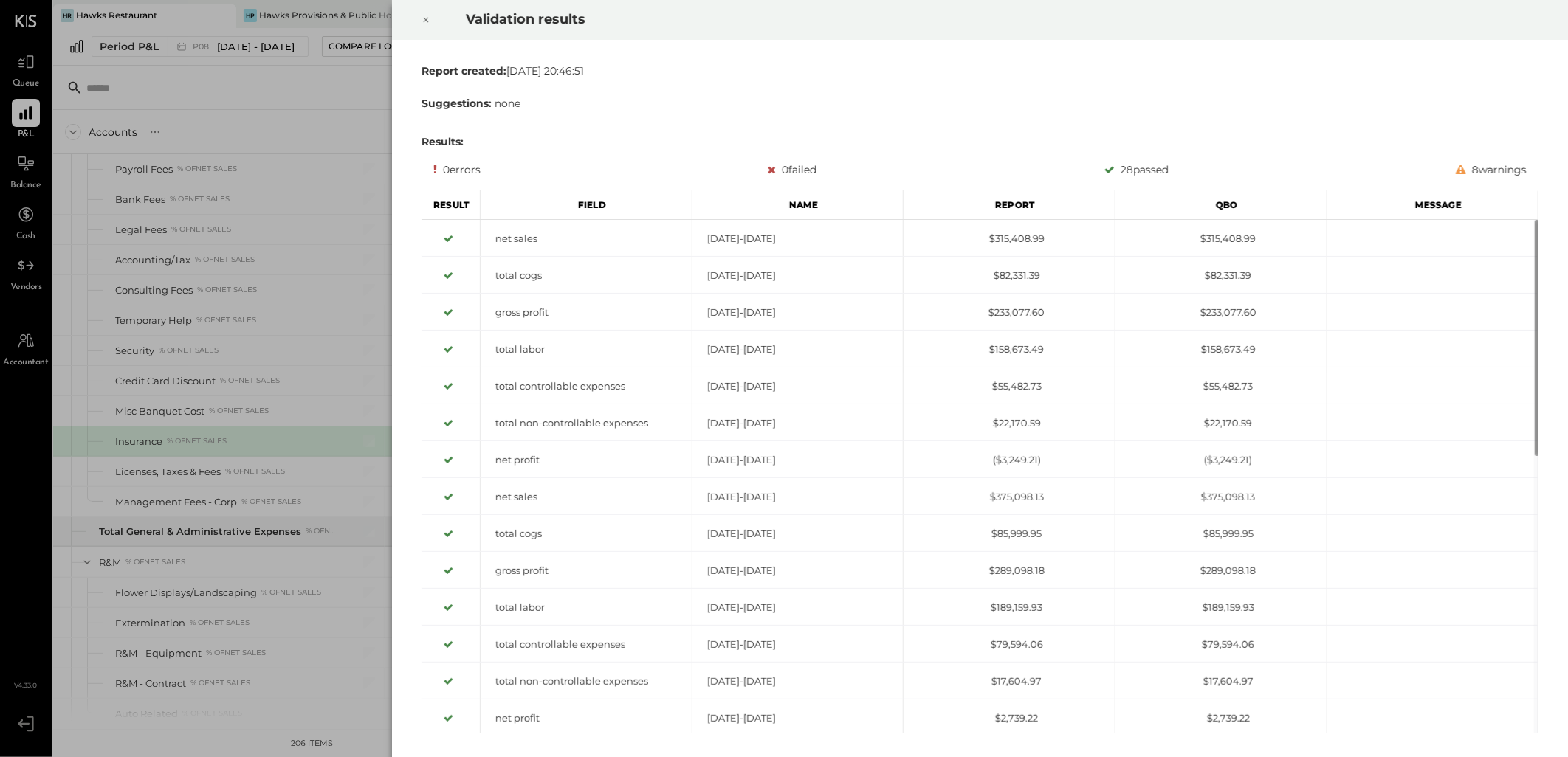
click at [427, 23] on icon at bounding box center [426, 20] width 9 height 18
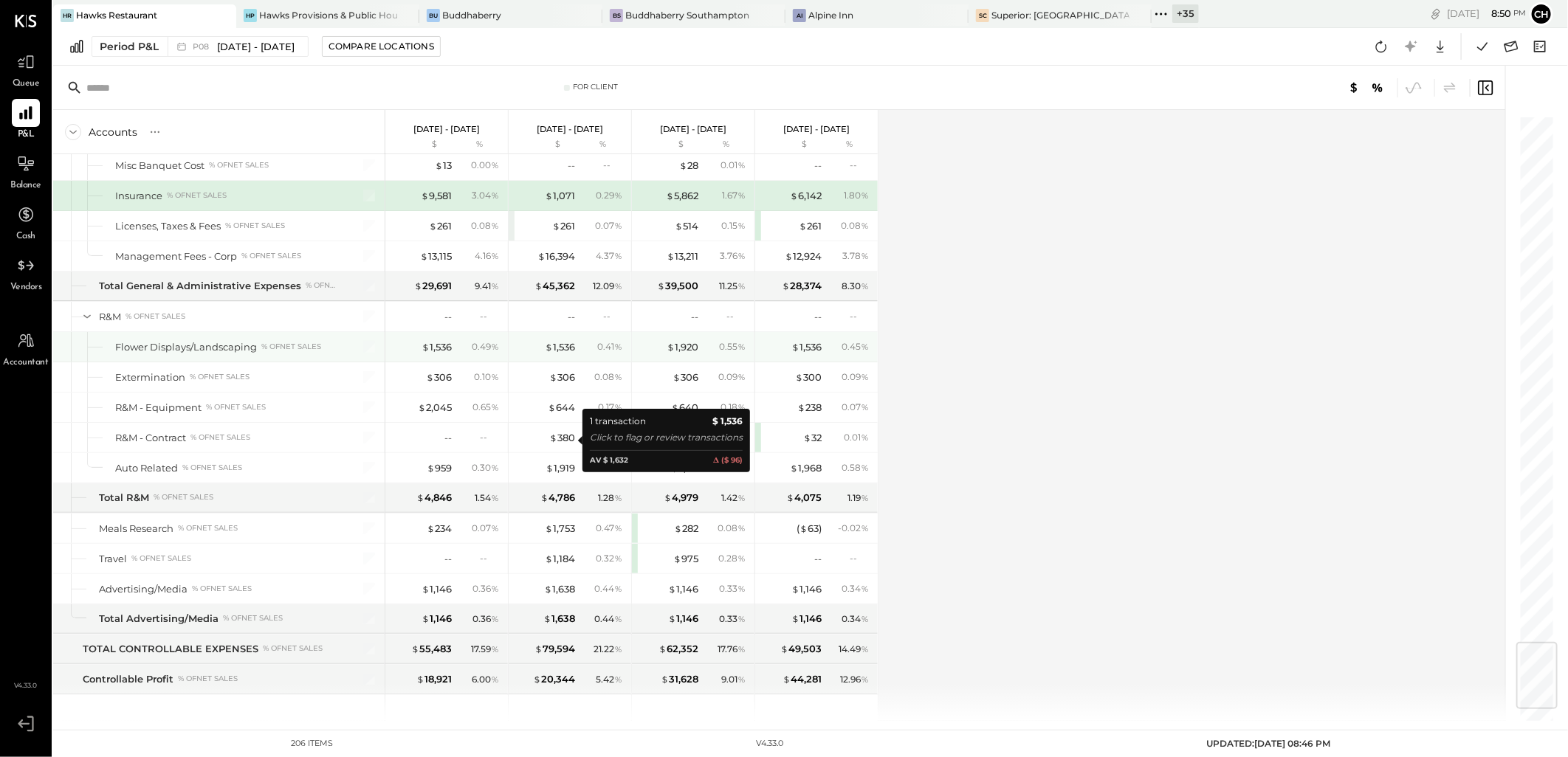
scroll to position [4500, 0]
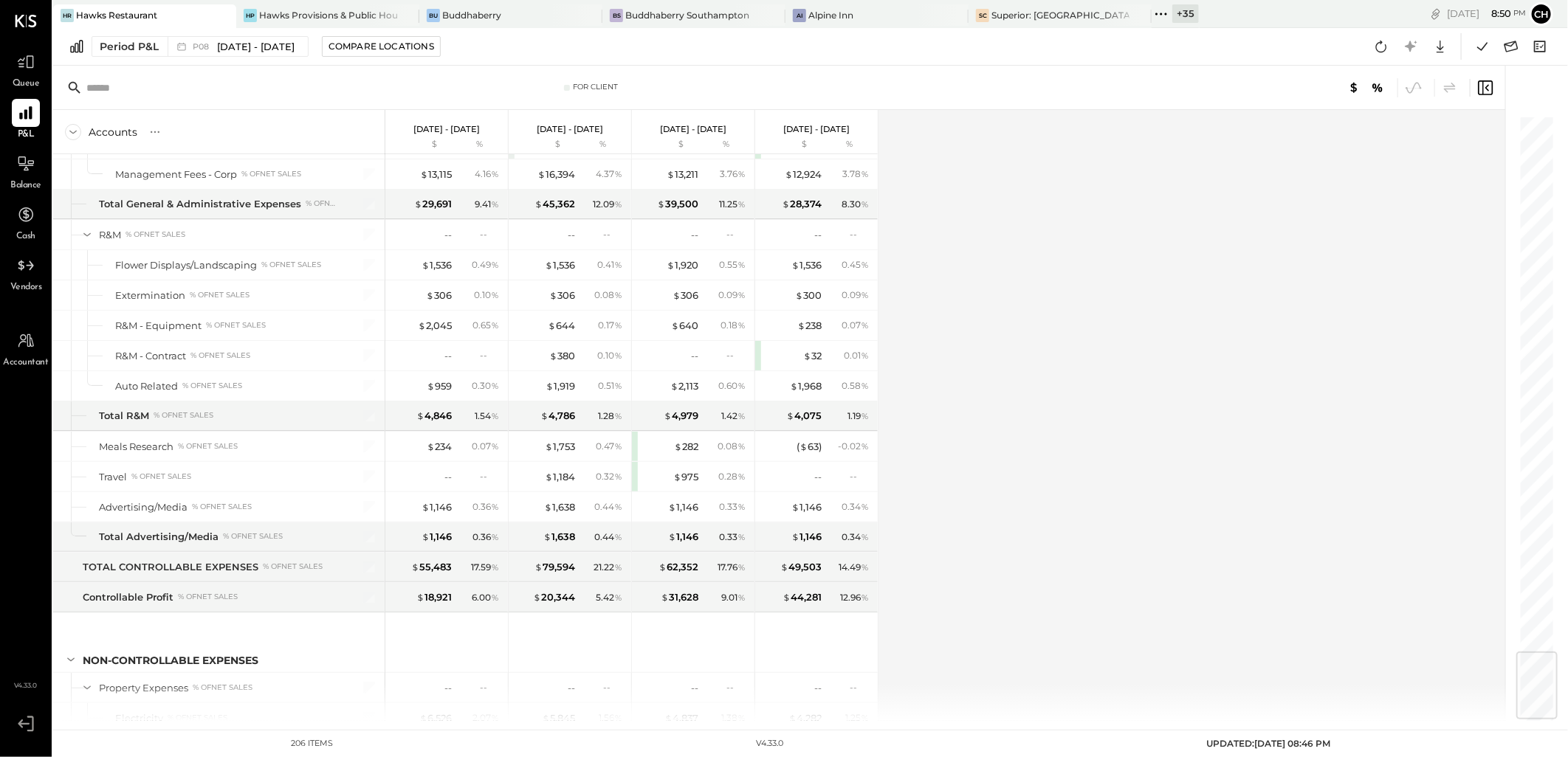
click at [1201, 602] on div "Accounts S % GL Aug 4 - 31, 2025 $ % Jun 30 - Aug 3, 2025 $ % Jun 2 - 29, 2025 …" at bounding box center [780, 415] width 1454 height 611
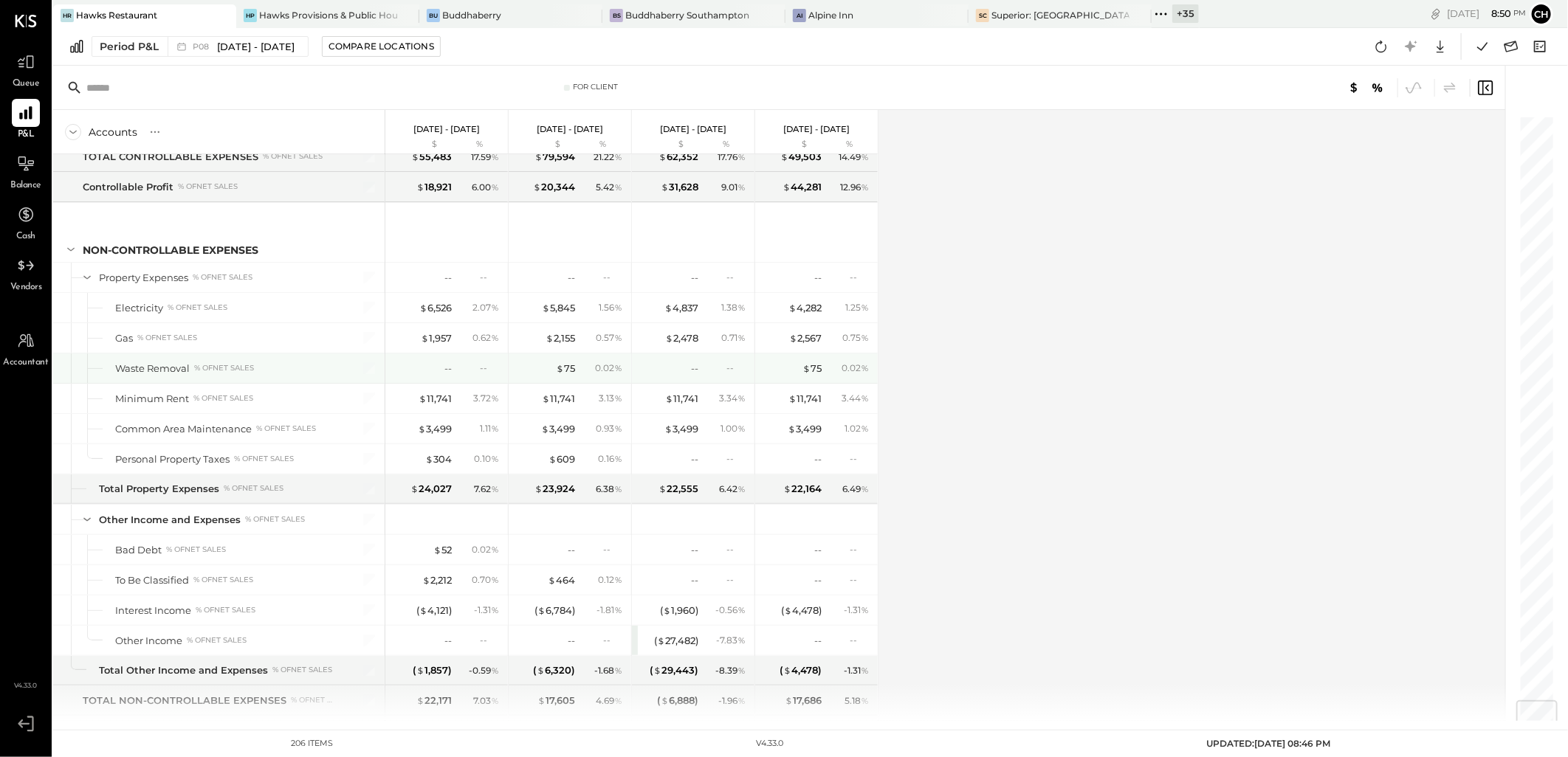
scroll to position [4992, 0]
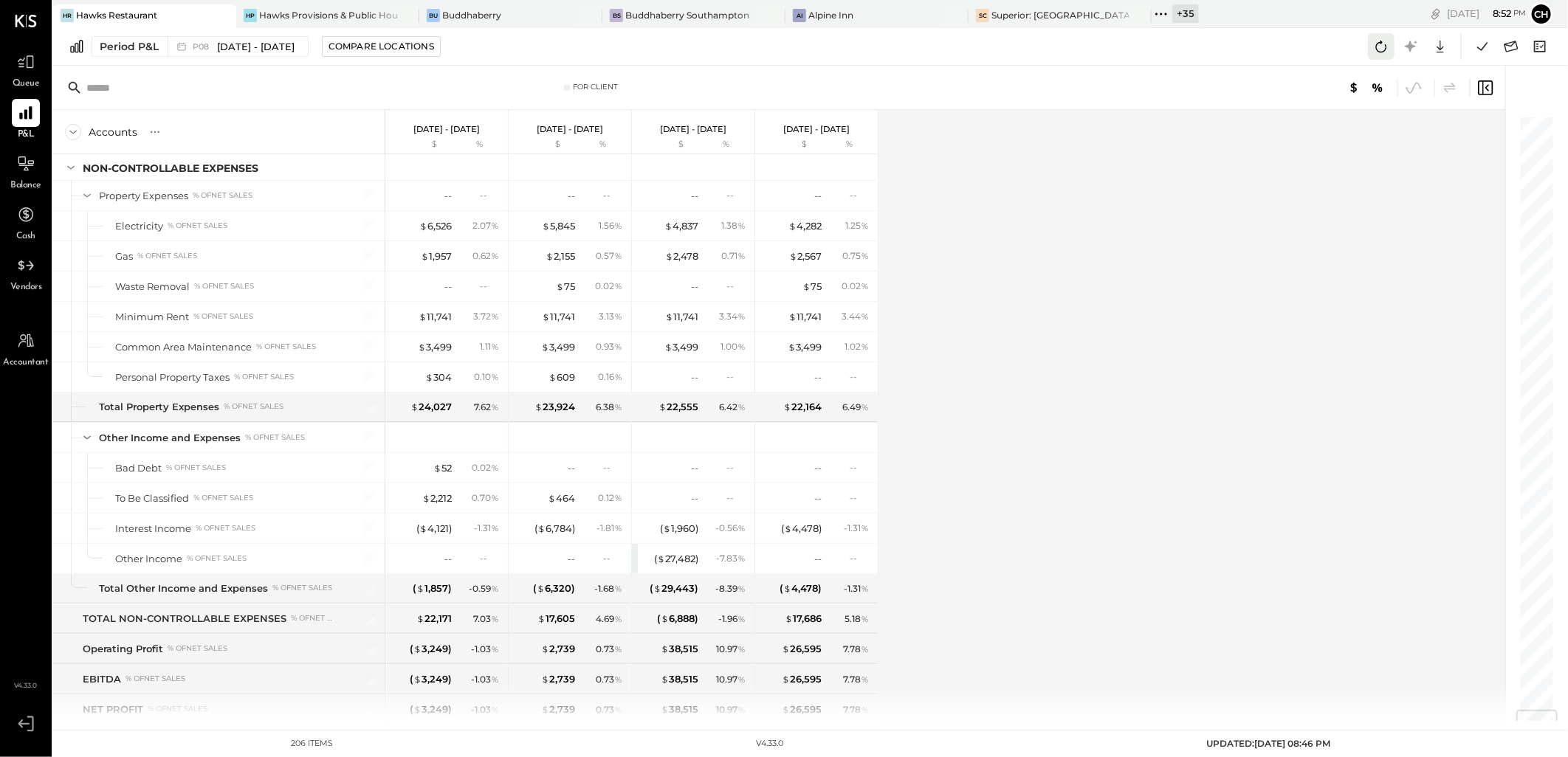
click at [1390, 43] on icon at bounding box center [1381, 46] width 19 height 19
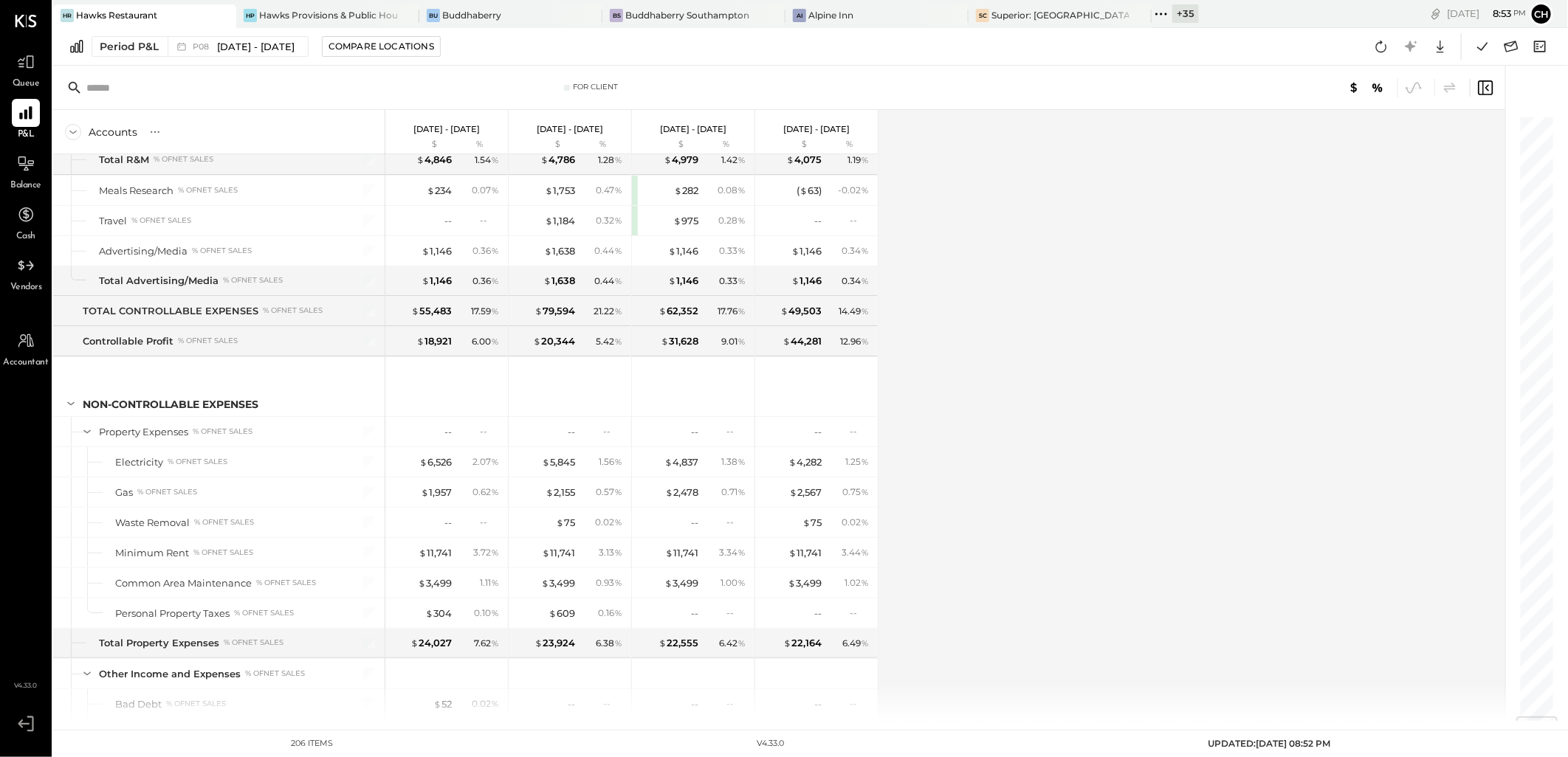
scroll to position [5046, 0]
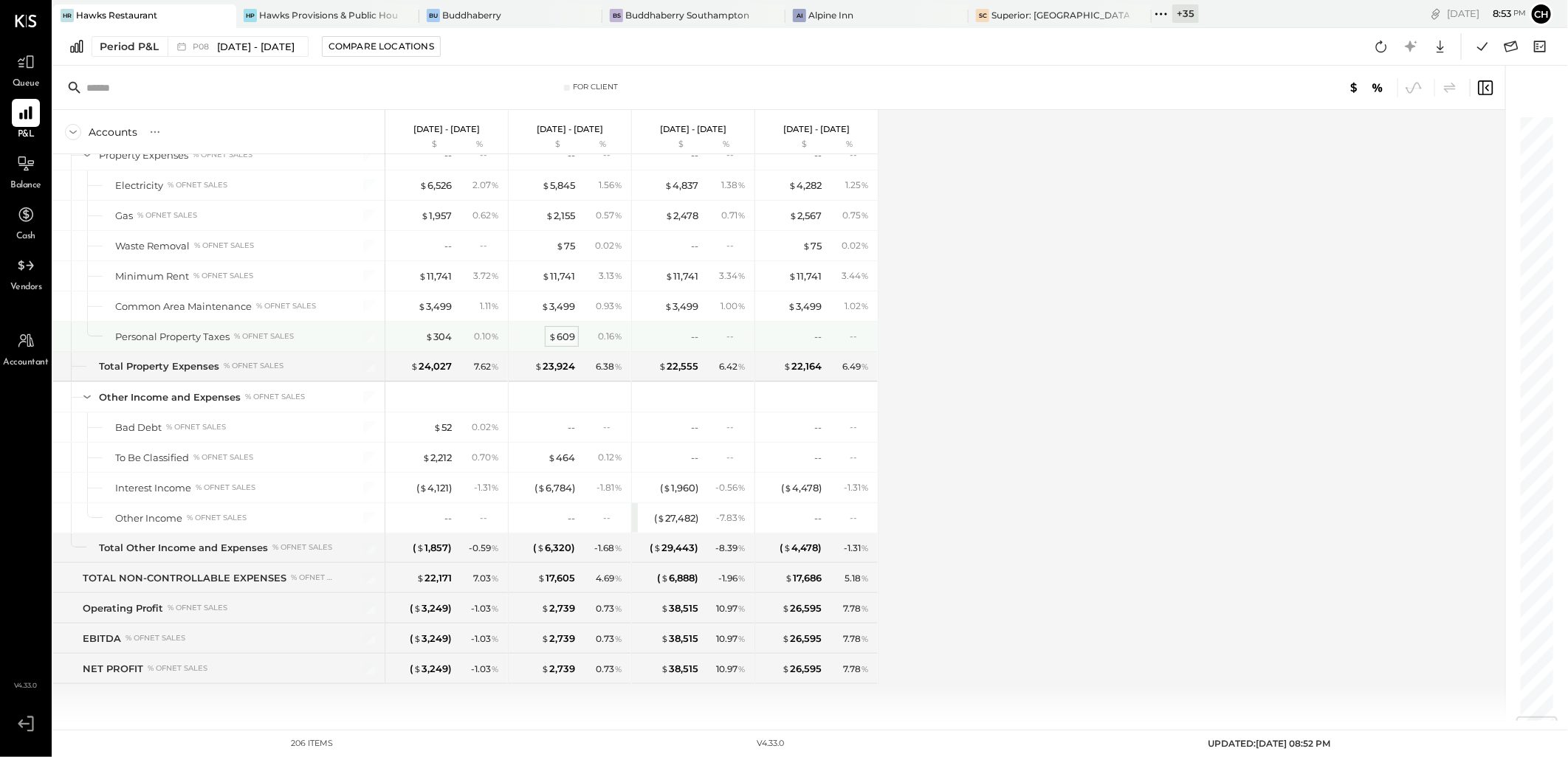
click at [558, 333] on div "$ 609" at bounding box center [562, 337] width 27 height 14
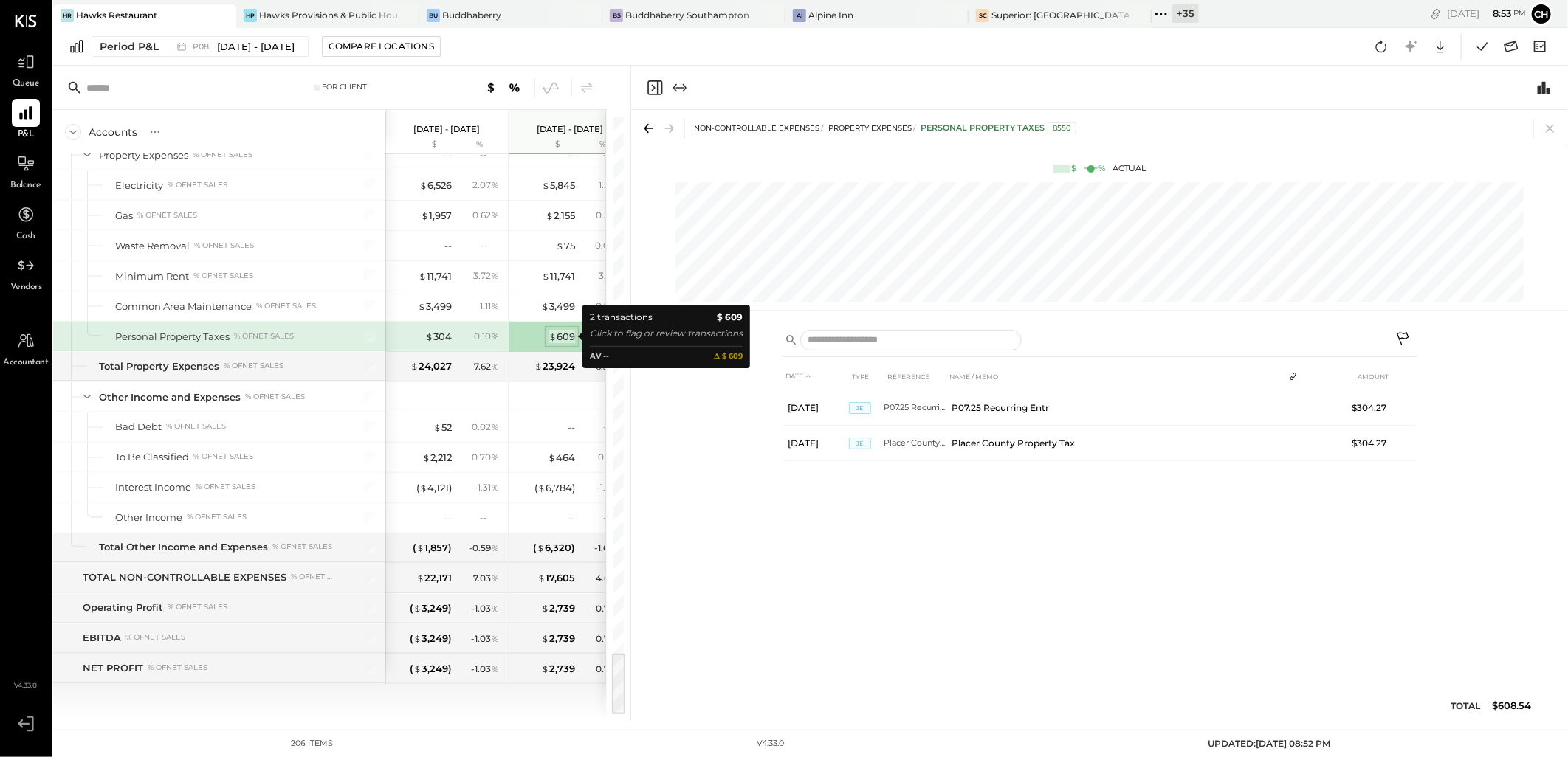
click at [558, 333] on div "$ 609" at bounding box center [562, 337] width 27 height 14
click at [1560, 129] on icon at bounding box center [1550, 128] width 21 height 21
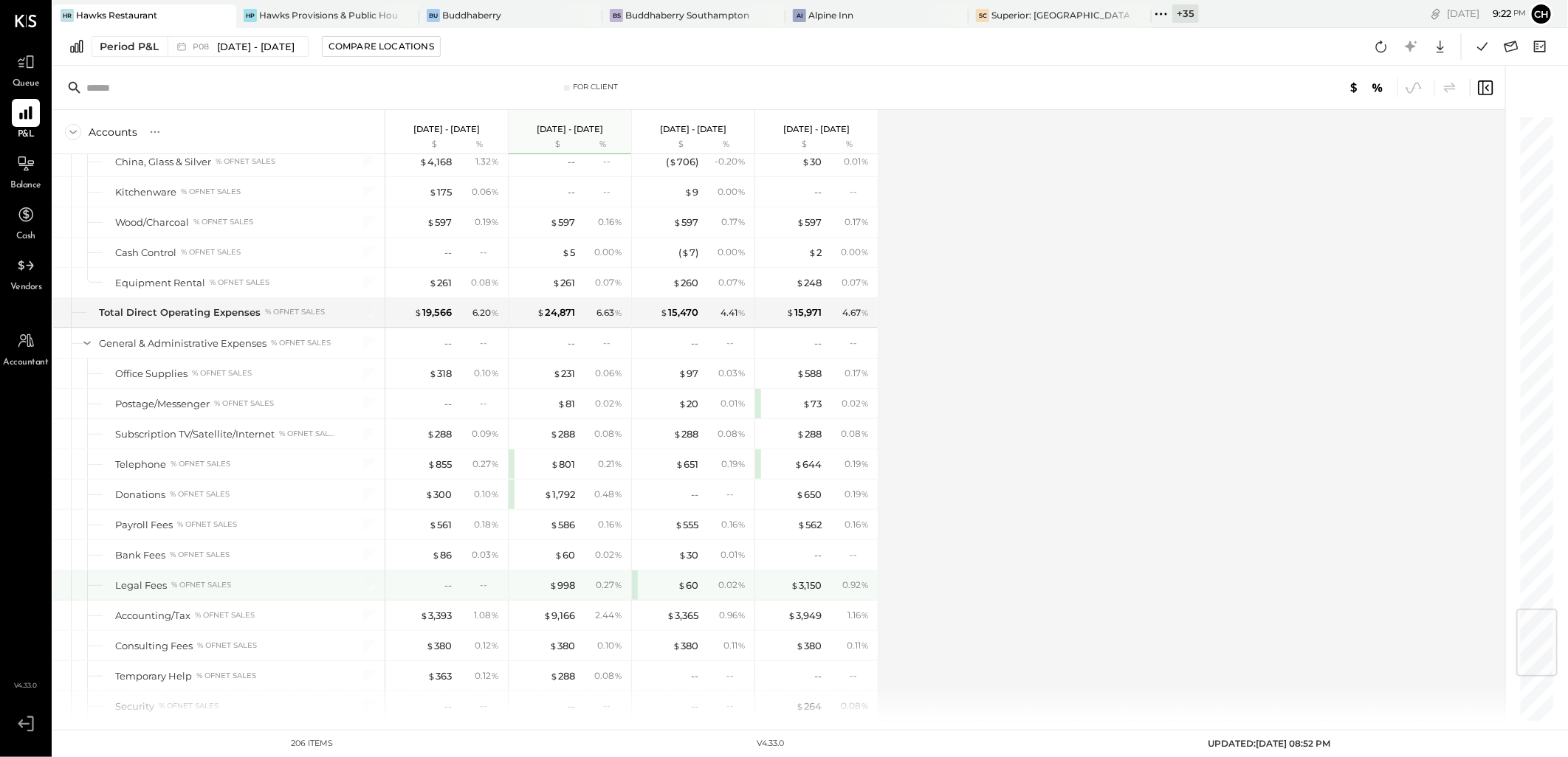
scroll to position [4226, 0]
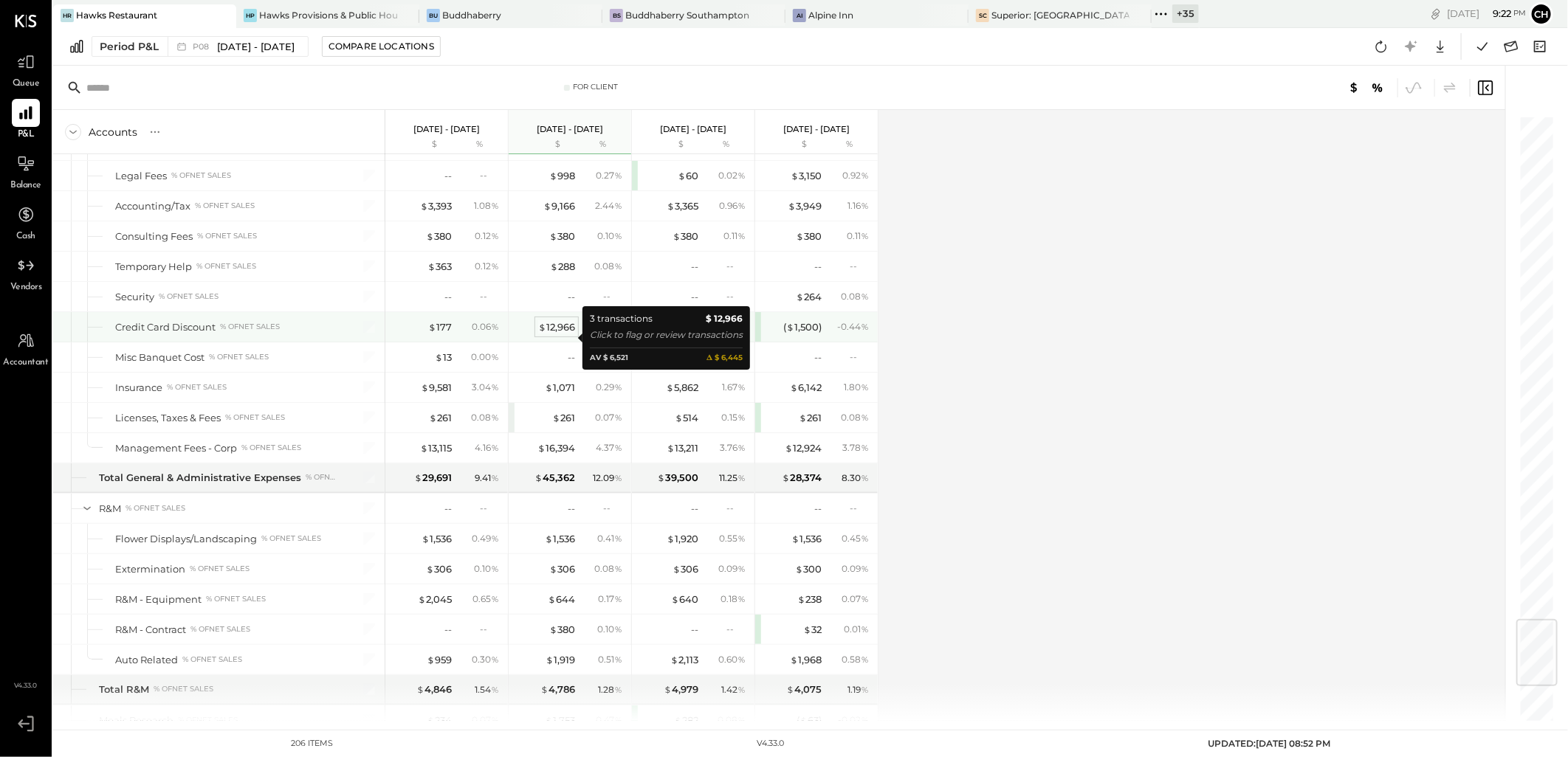
click at [571, 334] on div "$ 12,966" at bounding box center [557, 327] width 37 height 14
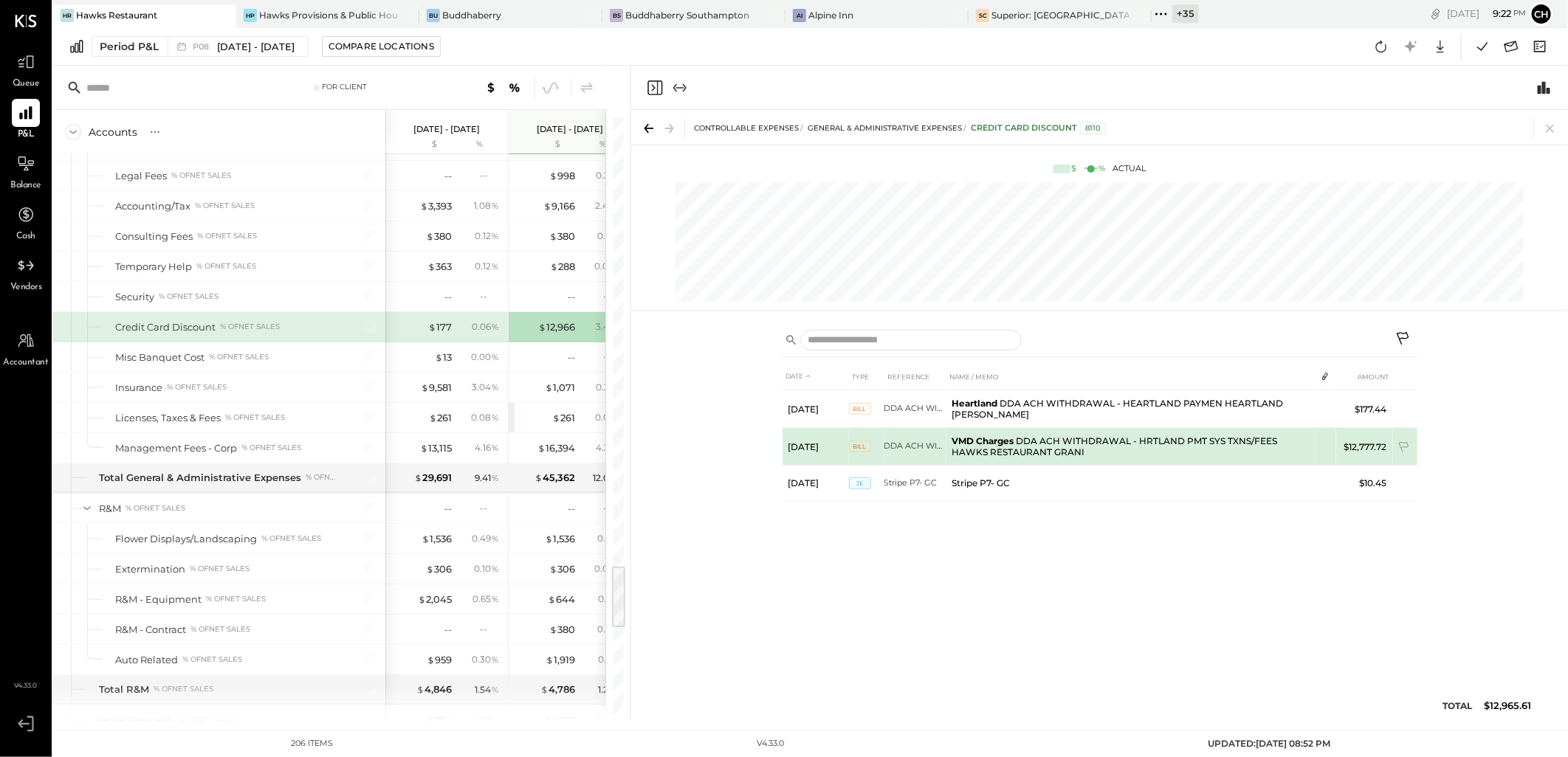
click at [858, 446] on span "BILL" at bounding box center [860, 447] width 22 height 12
click at [1374, 448] on td "$12,777.72" at bounding box center [1365, 446] width 57 height 37
click at [1375, 454] on td "$12,777.72" at bounding box center [1365, 446] width 57 height 37
click at [1377, 443] on td "$12,777.72" at bounding box center [1365, 446] width 57 height 37
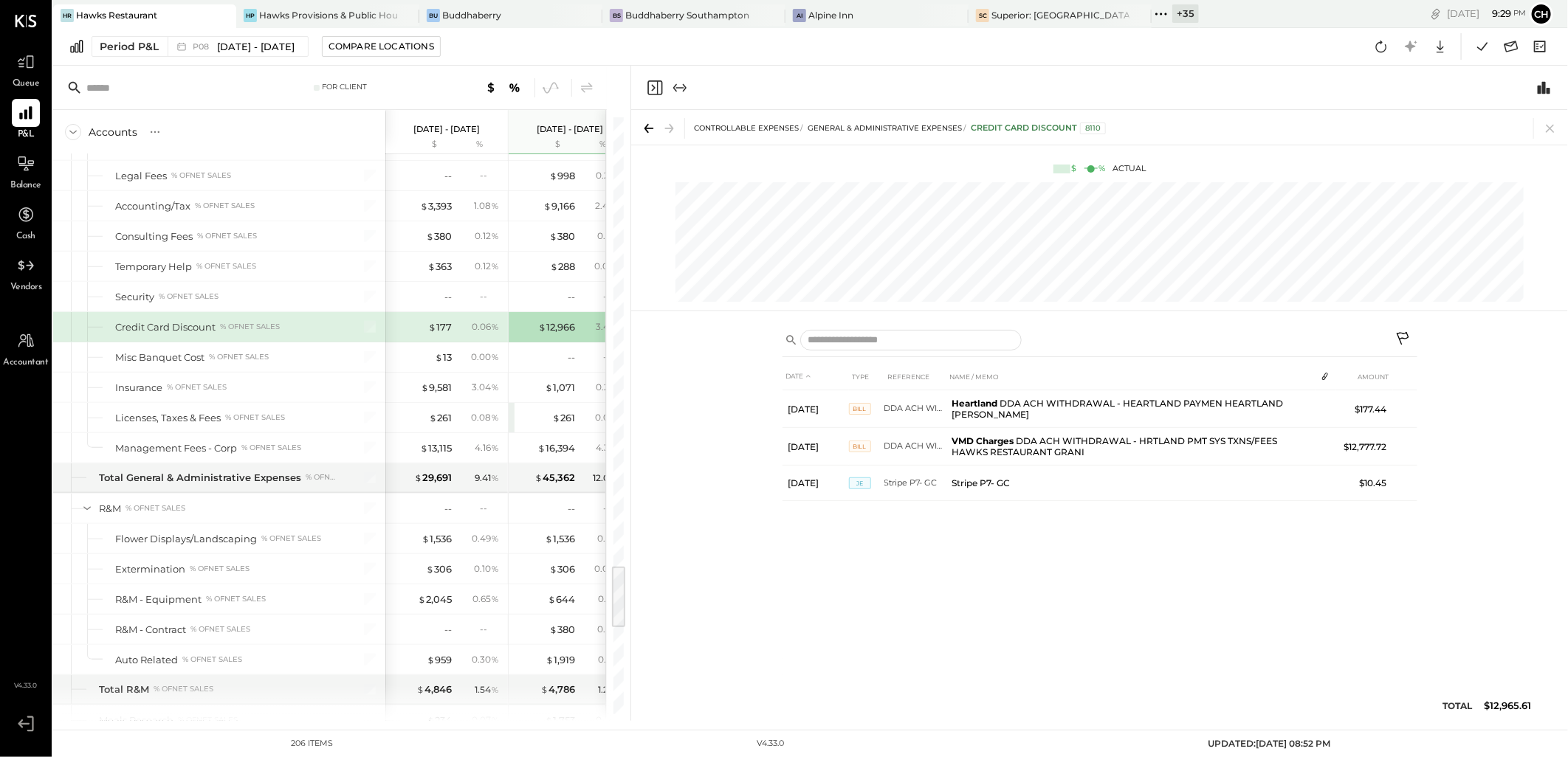
click at [587, 53] on div "Period P&L P08 Aug 4 - 31, 2025 Compare Locations Google Sheets Excel" at bounding box center [811, 46] width 1515 height 37
click at [258, 112] on div "Accounts S % GL" at bounding box center [219, 132] width 332 height 44
click at [1548, 133] on icon at bounding box center [1550, 128] width 21 height 21
